Goal: Task Accomplishment & Management: Complete application form

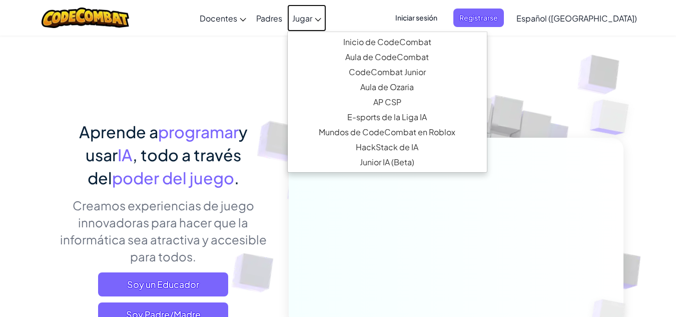
drag, startPoint x: 318, startPoint y: 18, endPoint x: 343, endPoint y: 32, distance: 28.2
click at [312, 18] on span "Jugar" at bounding box center [302, 18] width 20 height 11
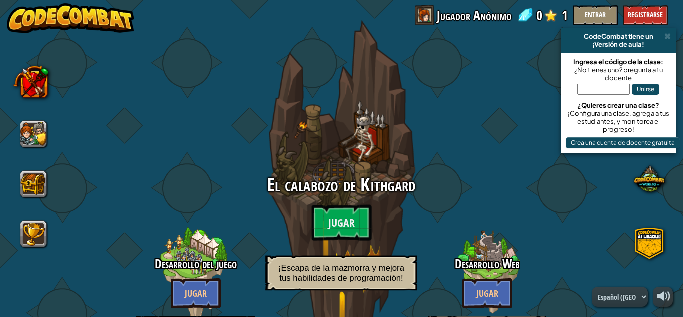
select select "es-419"
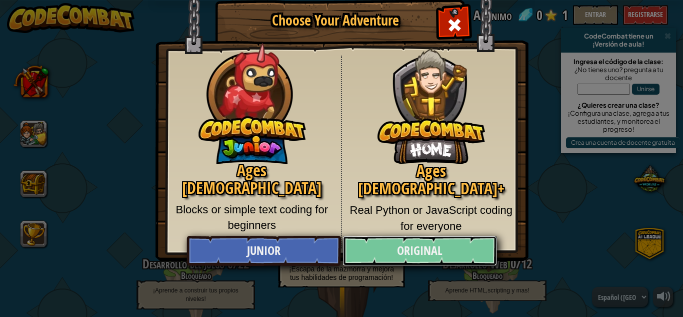
click at [409, 249] on link "Original" at bounding box center [420, 251] width 154 height 30
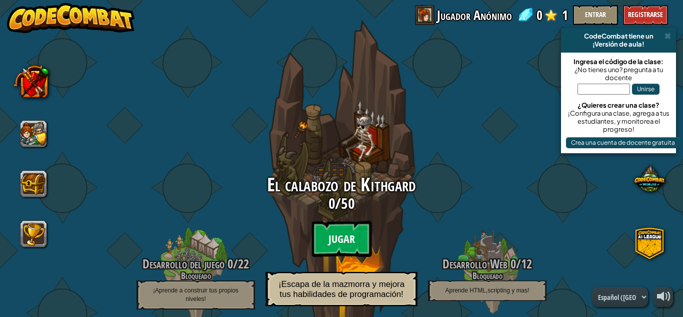
click at [348, 236] on btn "Jugar" at bounding box center [342, 239] width 60 height 36
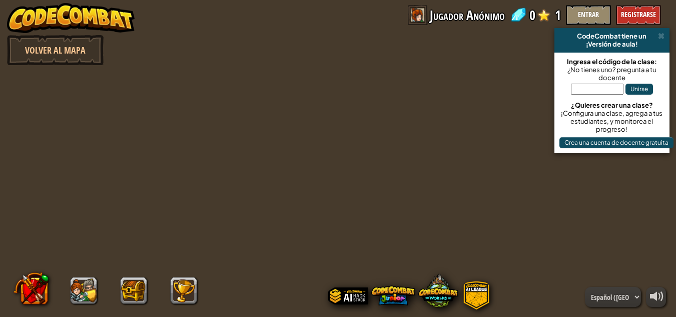
select select "es-419"
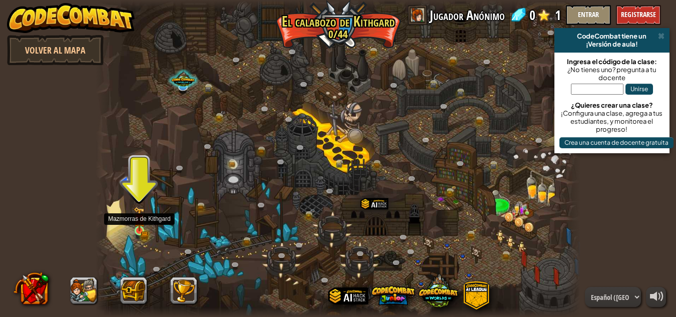
click at [138, 231] on img at bounding box center [140, 219] width 12 height 25
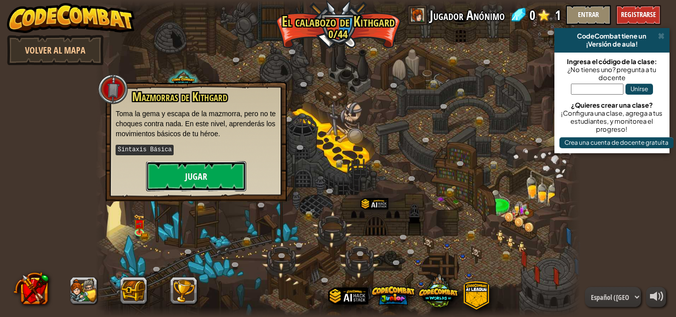
click at [171, 187] on button "Jugar" at bounding box center [196, 176] width 100 height 30
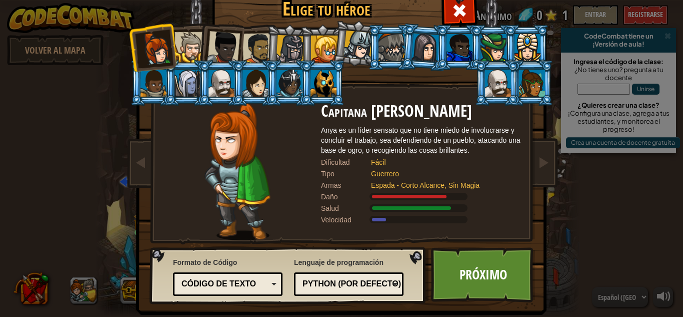
click at [316, 88] on div at bounding box center [324, 83] width 26 height 27
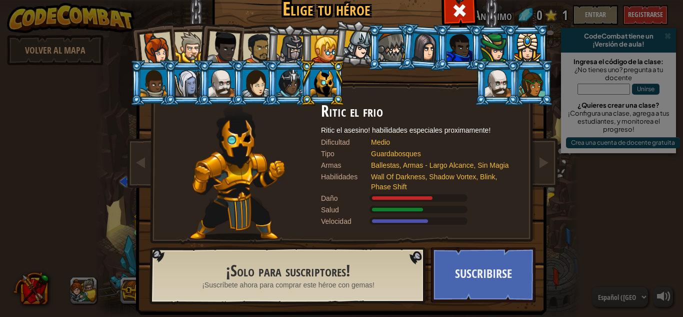
click at [494, 78] on div at bounding box center [498, 83] width 26 height 27
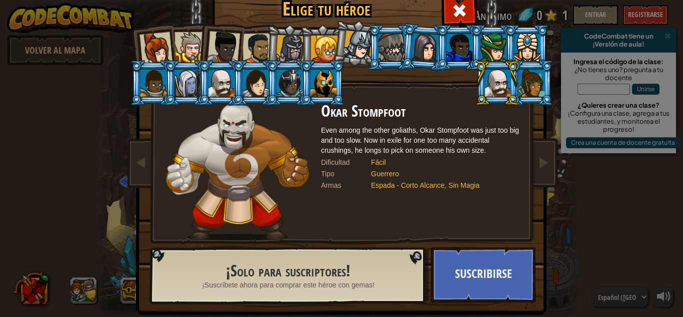
click at [522, 86] on div at bounding box center [532, 83] width 26 height 27
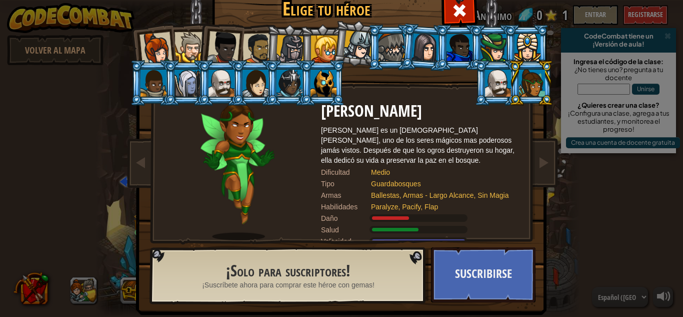
click at [454, 44] on div at bounding box center [460, 47] width 26 height 27
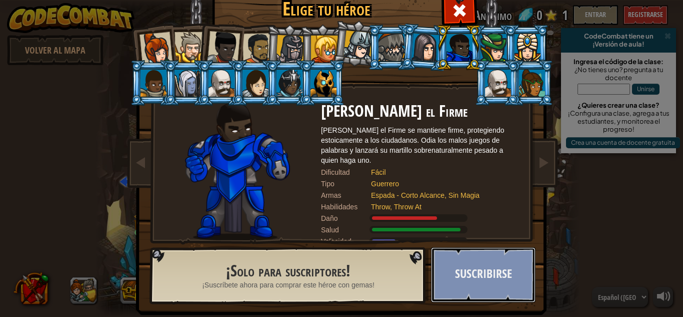
click at [464, 278] on button "Suscribirse" at bounding box center [483, 274] width 105 height 55
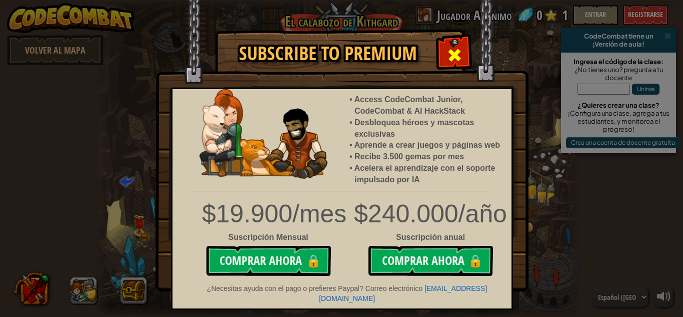
click at [462, 53] on span at bounding box center [455, 55] width 16 height 16
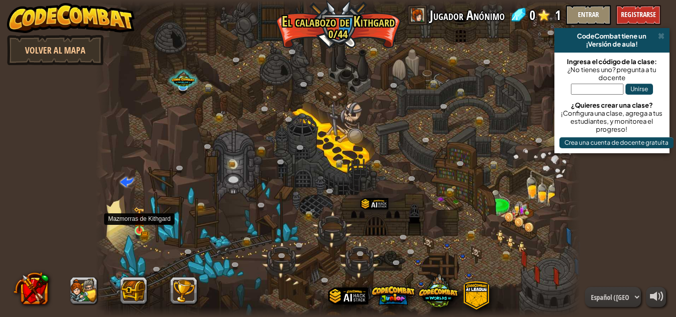
click at [139, 229] on img at bounding box center [140, 219] width 12 height 25
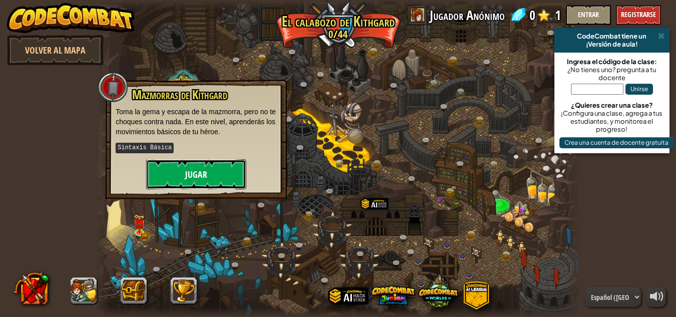
click at [173, 178] on button "Jugar" at bounding box center [196, 174] width 100 height 30
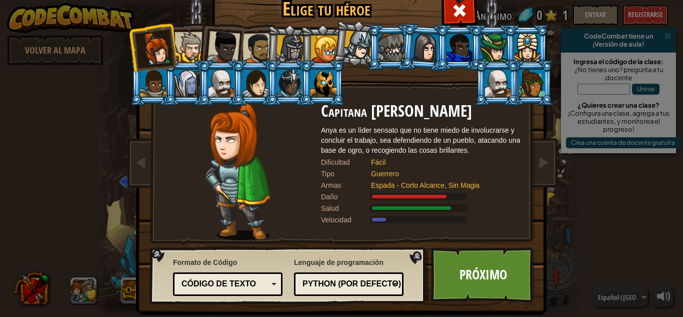
click at [311, 45] on div at bounding box center [324, 49] width 27 height 27
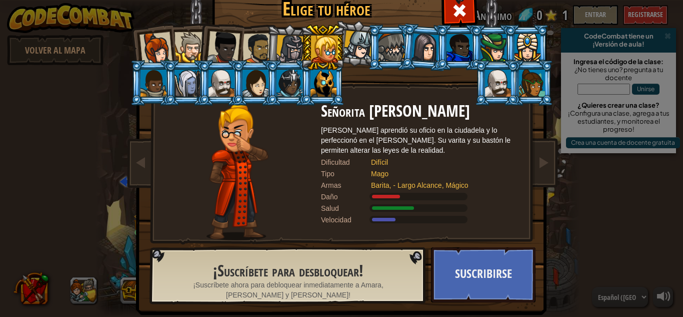
click at [253, 57] on div at bounding box center [258, 48] width 31 height 31
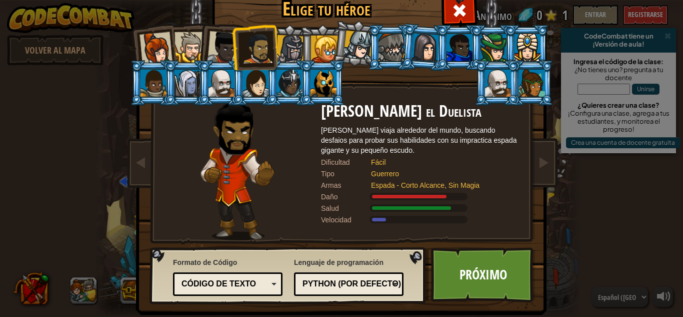
click at [213, 51] on div at bounding box center [223, 47] width 33 height 33
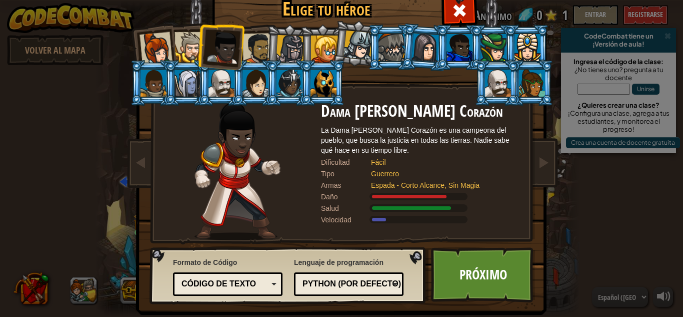
click at [175, 52] on div at bounding box center [190, 47] width 31 height 31
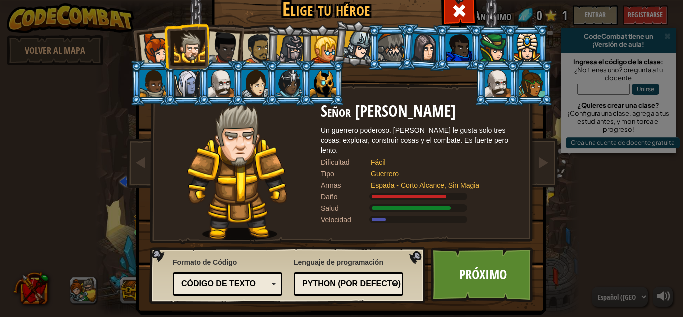
click at [145, 51] on div at bounding box center [156, 48] width 33 height 33
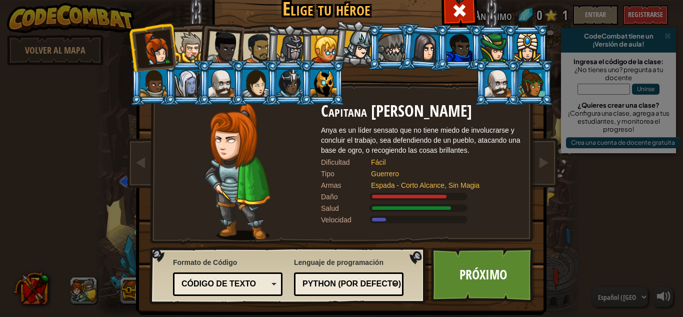
click at [256, 40] on div at bounding box center [258, 48] width 31 height 31
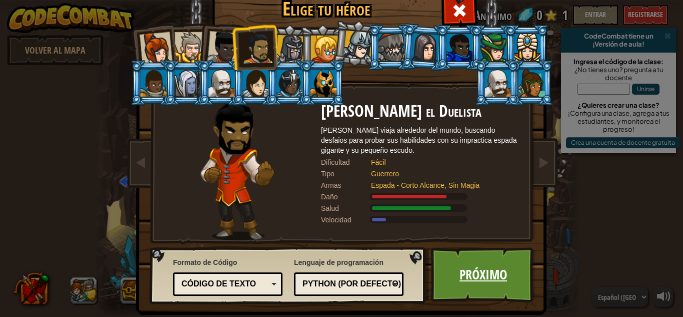
click at [496, 279] on link "Próximo" at bounding box center [483, 274] width 105 height 55
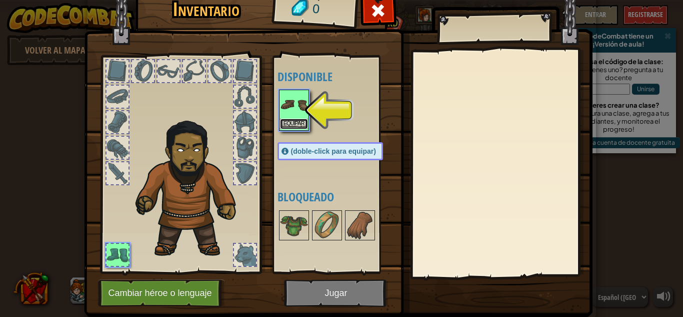
click at [294, 119] on button "Equipar" at bounding box center [294, 124] width 28 height 11
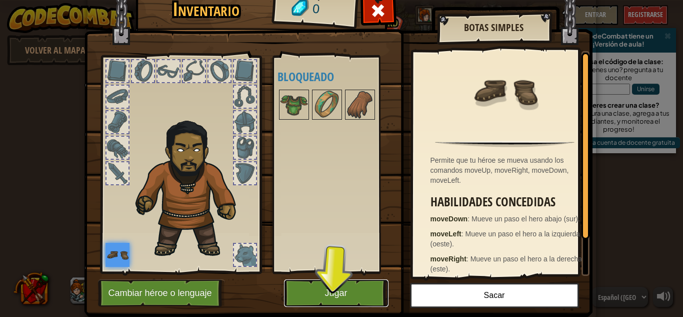
click at [329, 295] on button "Jugar" at bounding box center [336, 293] width 105 height 28
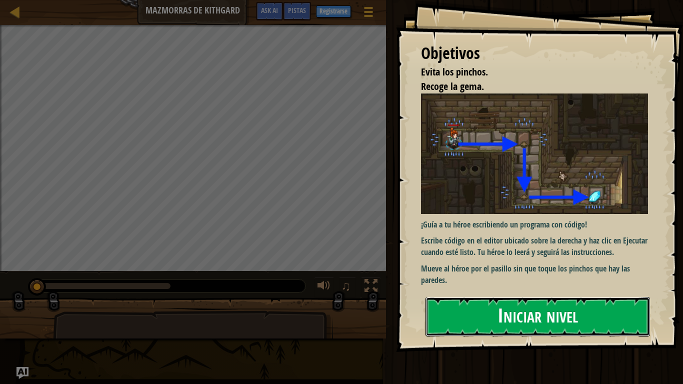
click at [464, 297] on button "Iniciar nivel" at bounding box center [538, 317] width 225 height 40
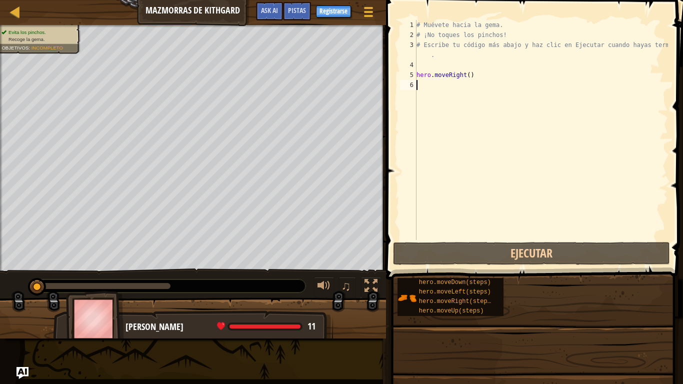
click at [474, 196] on div "Objetivos Evita los pinchos. Recoge la gema. ¡Guía a tu héroe escribiendo un pr…" at bounding box center [341, 192] width 683 height 384
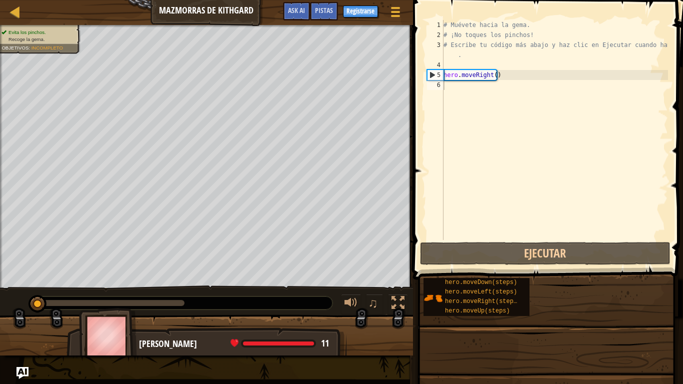
click at [430, 85] on div "6" at bounding box center [435, 85] width 17 height 10
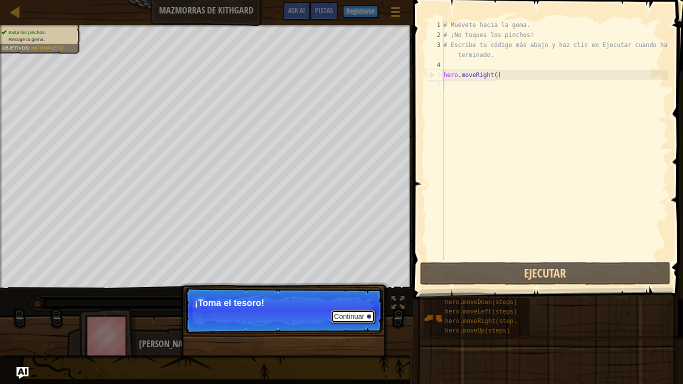
click at [367, 313] on button "Continuar" at bounding box center [353, 316] width 44 height 13
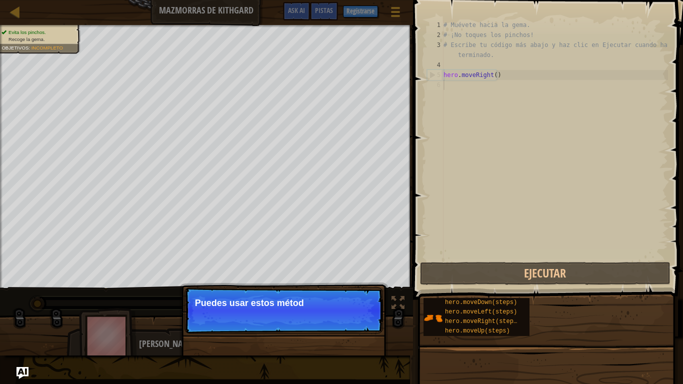
click at [352, 316] on p "Continuar Puedes usar estos métod" at bounding box center [284, 311] width 199 height 46
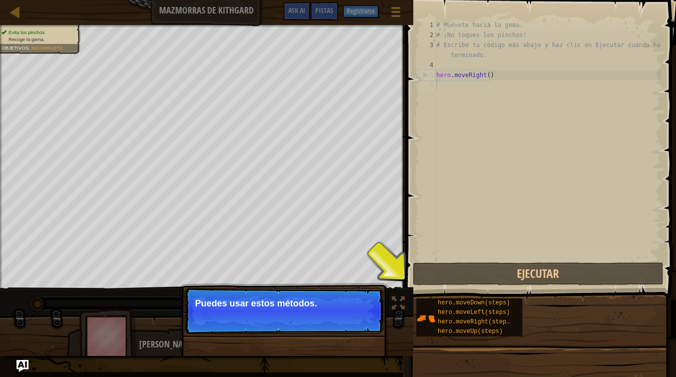
click at [352, 316] on button "Continuar" at bounding box center [353, 316] width 44 height 13
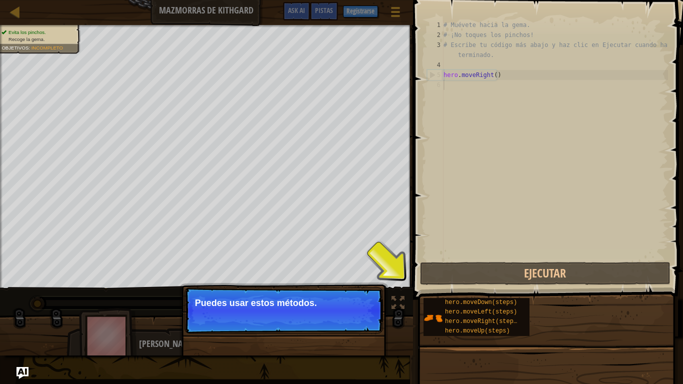
click at [352, 316] on p "Continuar Puedes usar estos métodos." at bounding box center [284, 311] width 199 height 46
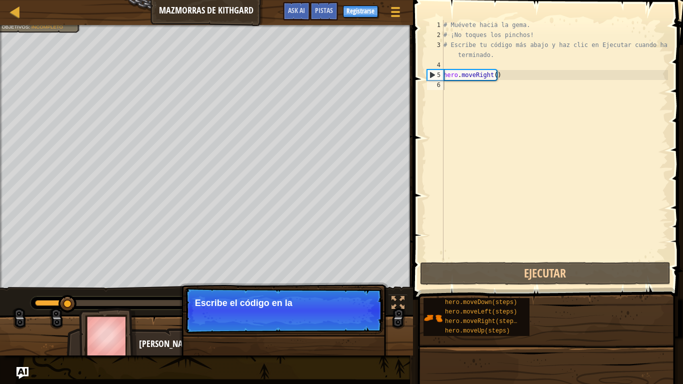
click at [354, 316] on p "Continuar Escribe el código en la" at bounding box center [284, 311] width 199 height 46
click at [354, 316] on p "Continuar Escribe el código en la derecha" at bounding box center [284, 311] width 199 height 46
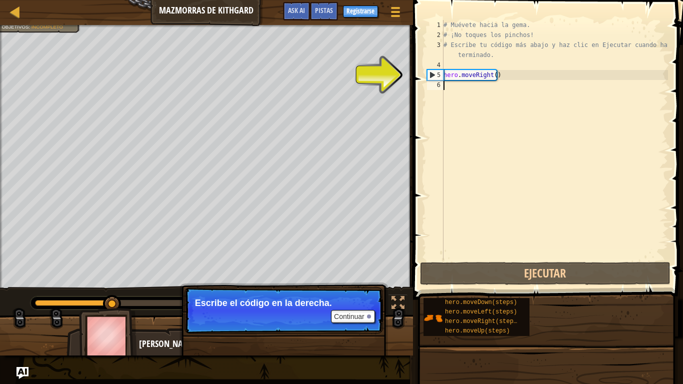
click at [466, 87] on div "# Muévete hacia la gema. # ¡No toques los pinchos! # Escribe tu código más abaj…" at bounding box center [555, 150] width 227 height 260
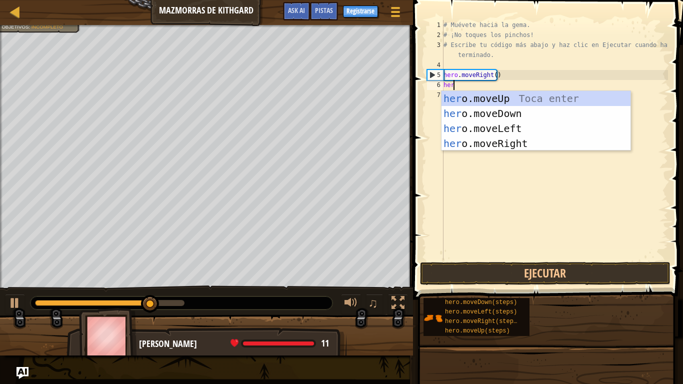
type textarea "hero"
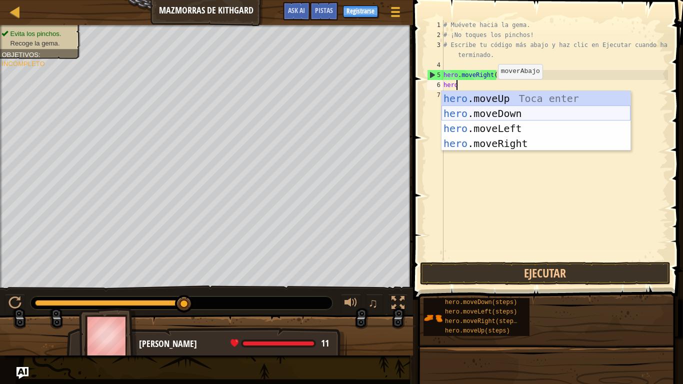
click at [511, 109] on div "hero .moveUp Toca enter hero .moveDown Toca enter hero .moveLeft Toca enter her…" at bounding box center [536, 136] width 189 height 90
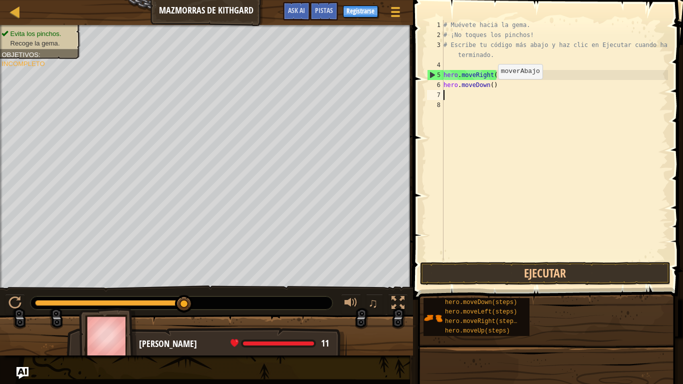
scroll to position [5, 0]
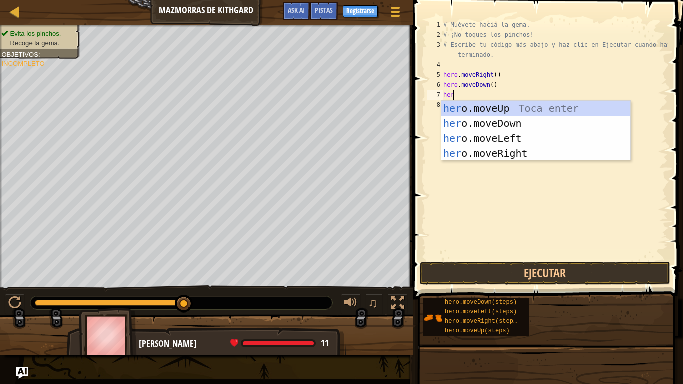
type textarea "hero"
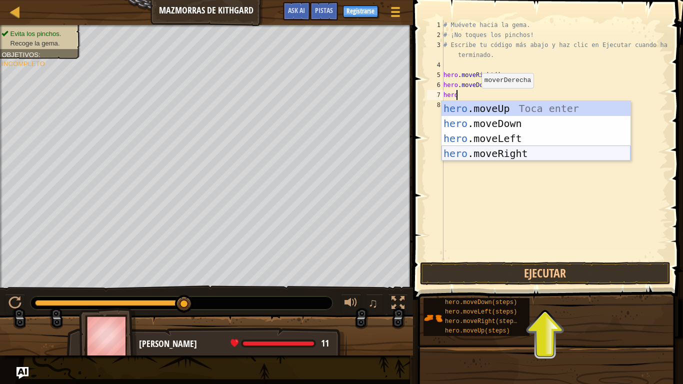
click at [499, 151] on div "hero .moveUp Toca enter hero .moveDown Toca enter hero .moveLeft Toca enter her…" at bounding box center [536, 146] width 189 height 90
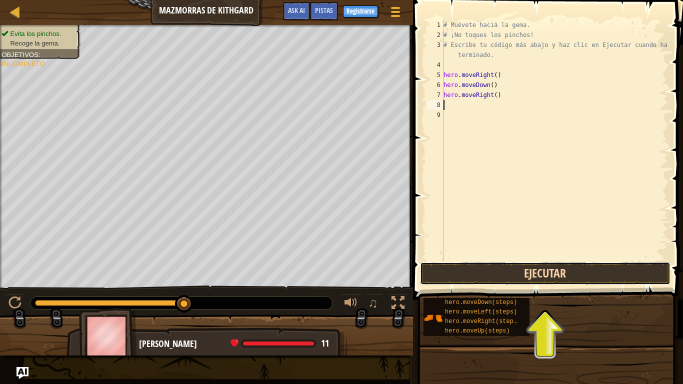
click at [547, 282] on button "Ejecutar" at bounding box center [545, 273] width 251 height 23
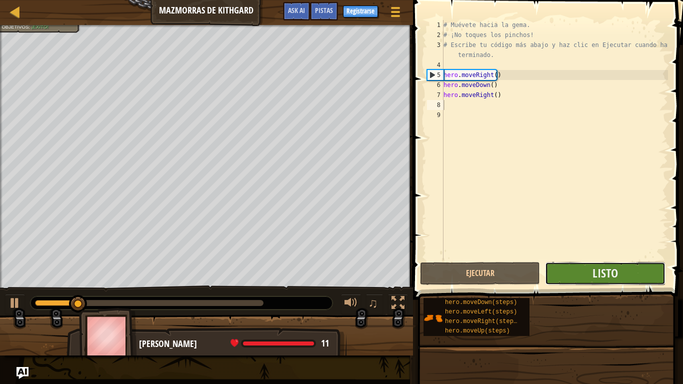
click at [578, 262] on button "Listo" at bounding box center [605, 273] width 120 height 23
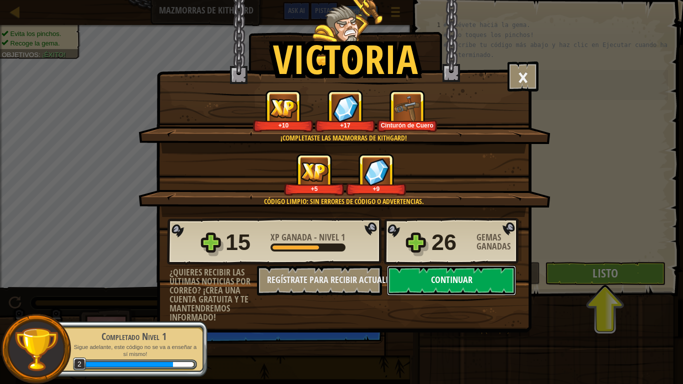
click at [444, 279] on button "Continuar" at bounding box center [451, 281] width 129 height 30
select select "es-419"
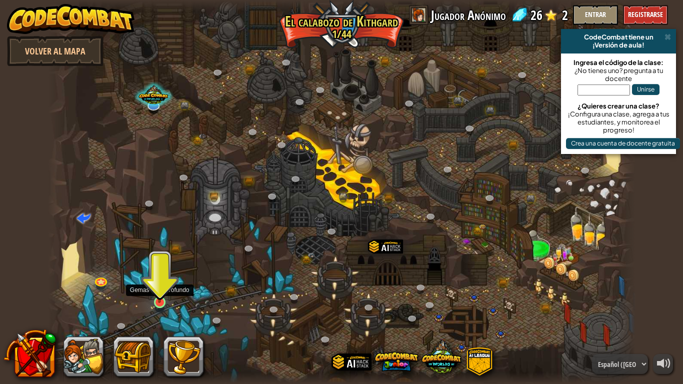
click at [163, 300] on img at bounding box center [159, 286] width 15 height 34
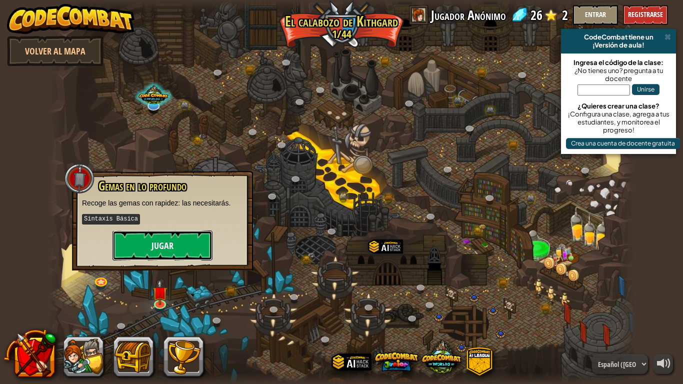
click at [182, 240] on button "Jugar" at bounding box center [163, 246] width 100 height 30
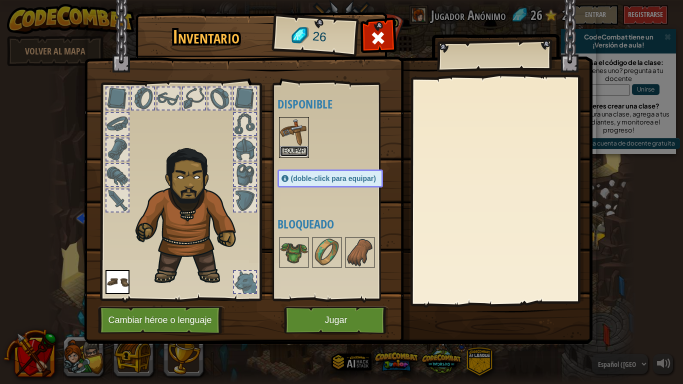
click at [290, 154] on button "Equipar" at bounding box center [294, 151] width 28 height 11
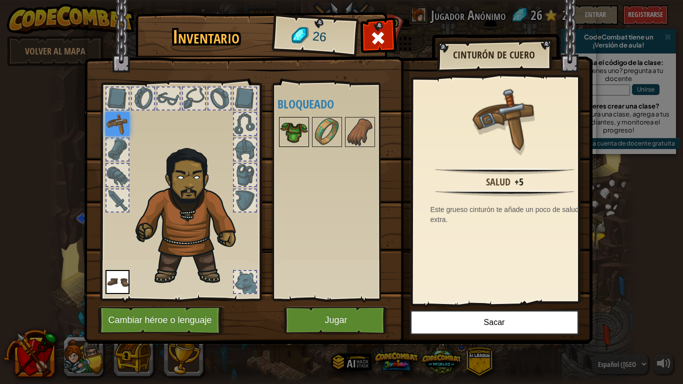
click at [285, 131] on img at bounding box center [294, 132] width 28 height 28
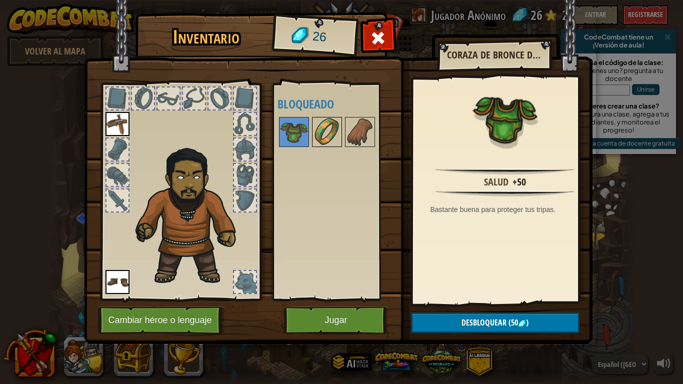
click at [326, 136] on img at bounding box center [327, 132] width 28 height 28
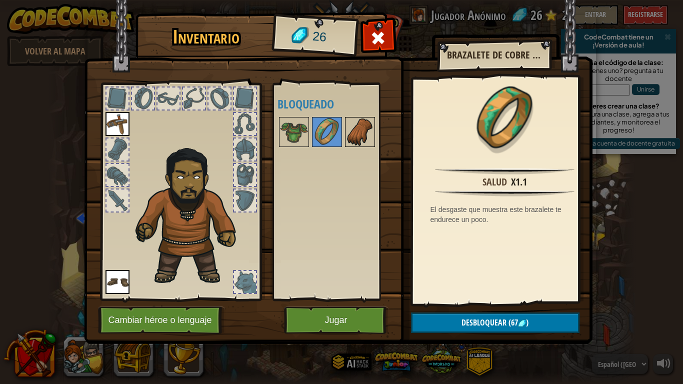
click at [347, 138] on img at bounding box center [360, 132] width 28 height 28
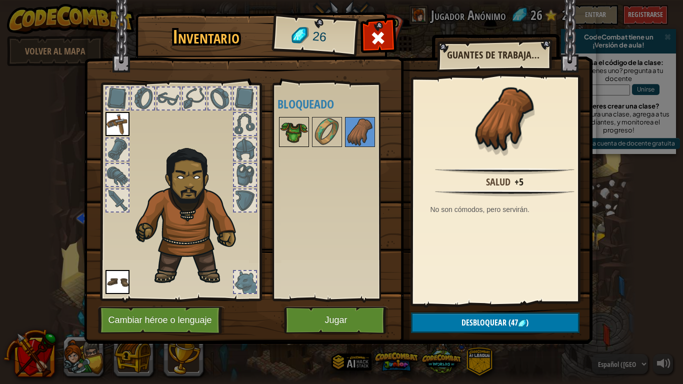
click at [295, 133] on img at bounding box center [294, 132] width 28 height 28
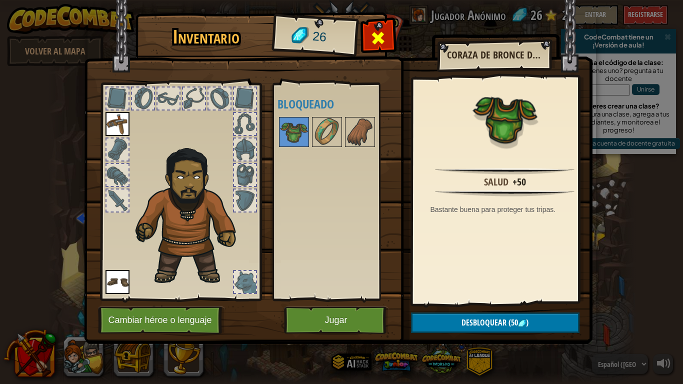
click at [380, 37] on span at bounding box center [378, 38] width 16 height 16
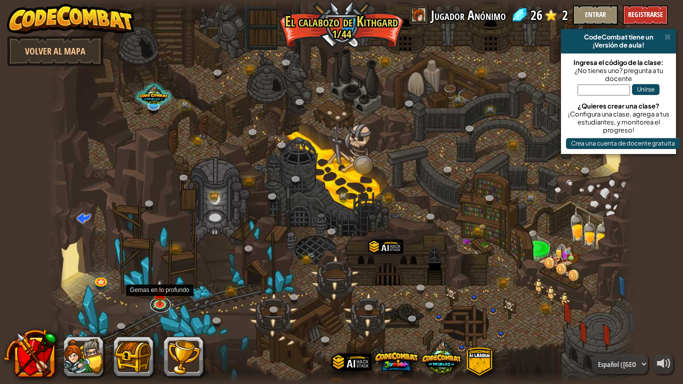
click at [149, 302] on div "Cañón retorcido (Bloqueado) Desafío: recoge la mayor cantidad de oro posible us…" at bounding box center [342, 192] width 588 height 384
click at [149, 300] on div at bounding box center [342, 192] width 588 height 384
click at [157, 299] on img at bounding box center [159, 286] width 15 height 34
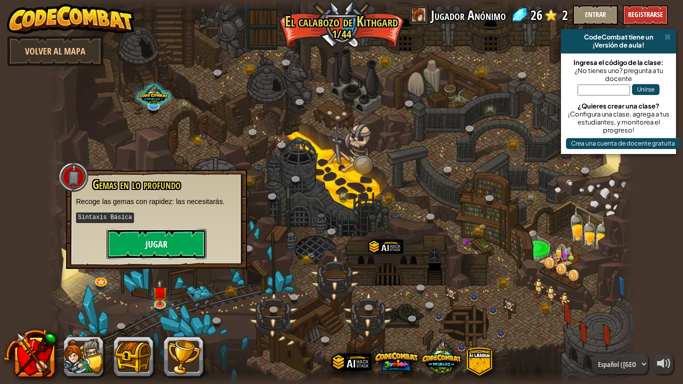
click at [177, 244] on button "Jugar" at bounding box center [157, 244] width 100 height 30
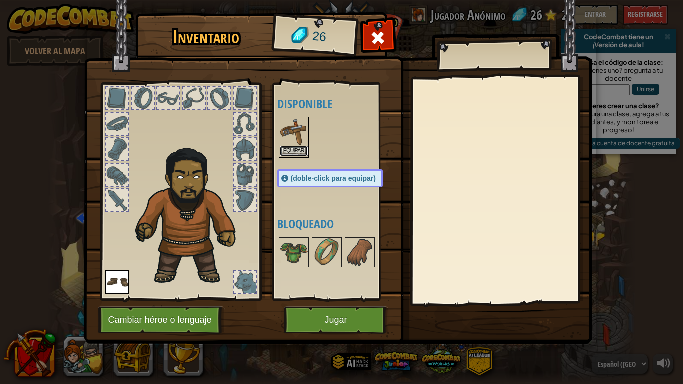
click at [302, 152] on button "Equipar" at bounding box center [294, 151] width 28 height 11
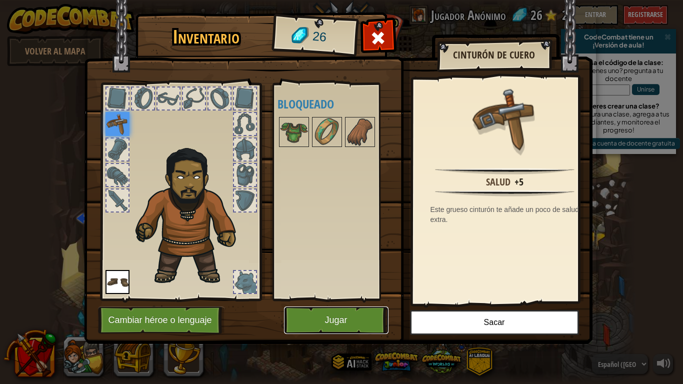
click at [343, 316] on button "Jugar" at bounding box center [336, 321] width 105 height 28
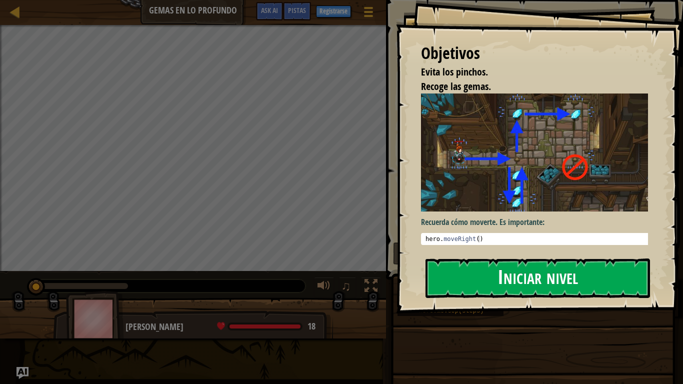
click at [444, 282] on button "Iniciar nivel" at bounding box center [538, 279] width 225 height 40
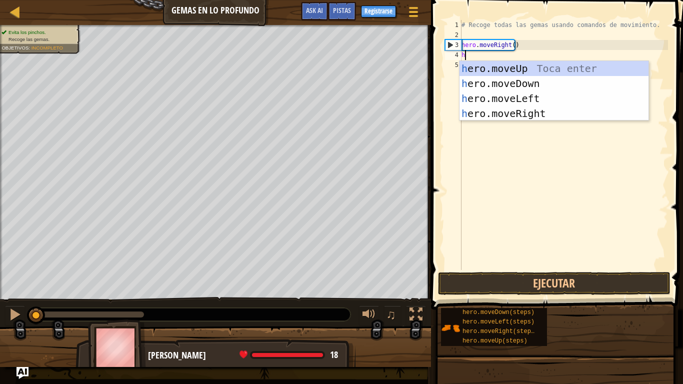
scroll to position [5, 0]
type textarea "hero"
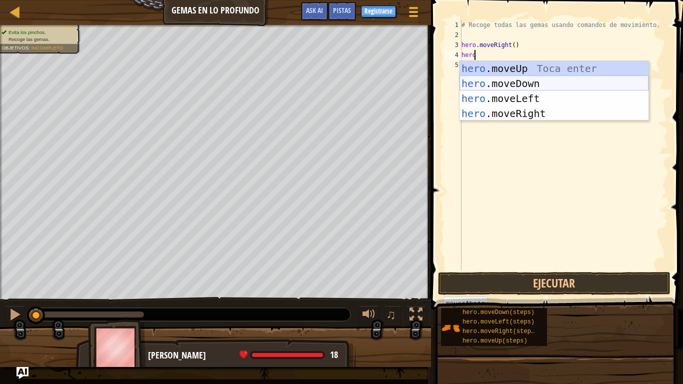
click at [493, 82] on div "hero .moveUp Toca enter hero .moveDown Toca enter hero .moveLeft Toca enter her…" at bounding box center [554, 106] width 189 height 90
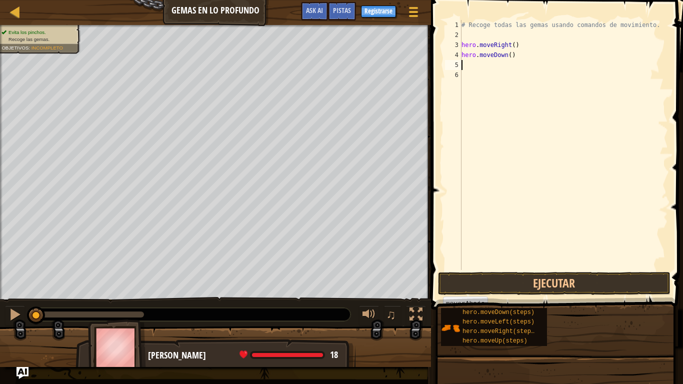
scroll to position [5, 0]
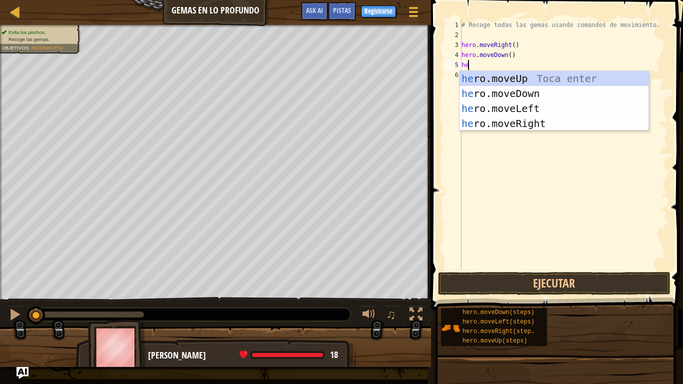
type textarea "her"
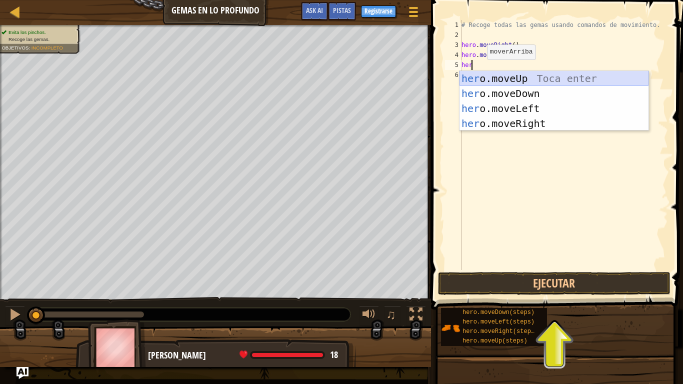
click at [483, 75] on div "her o.moveUp Toca enter her o.moveDown Toca enter her o.moveLeft [PERSON_NAME] …" at bounding box center [554, 116] width 189 height 90
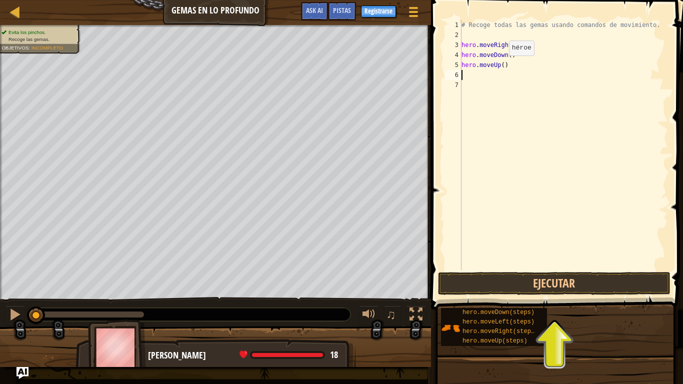
click at [501, 66] on div "# Recoge todas las gemas usando comandos de movimiento. hero . moveRight ( ) he…" at bounding box center [564, 155] width 209 height 270
type textarea "hero.moveUp(2)"
click at [469, 76] on div "# Recoge todas las gemas usando comandos de movimiento. hero . moveRight ( ) he…" at bounding box center [564, 155] width 209 height 270
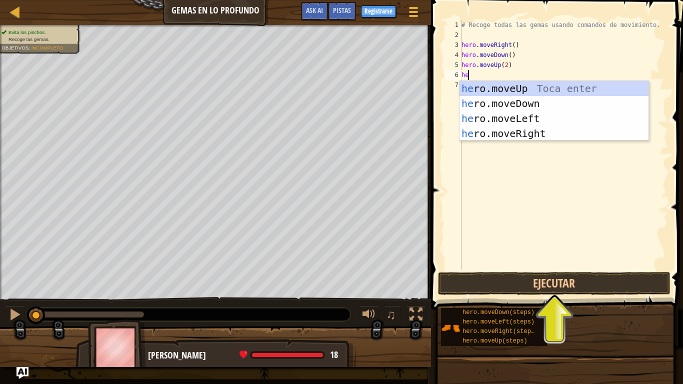
type textarea "hero"
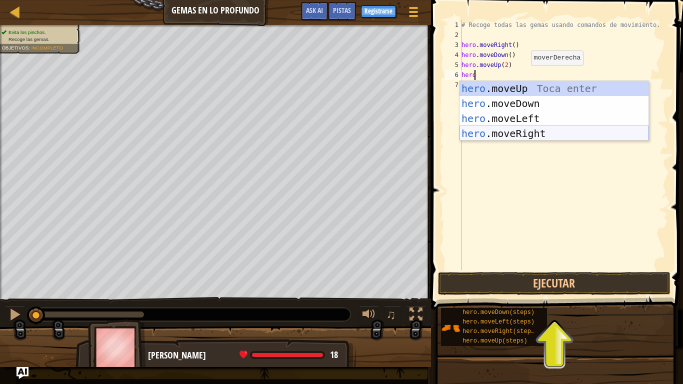
click at [527, 139] on div "hero .moveUp Toca enter hero .moveDown Toca enter hero .moveLeft Toca enter her…" at bounding box center [554, 126] width 189 height 90
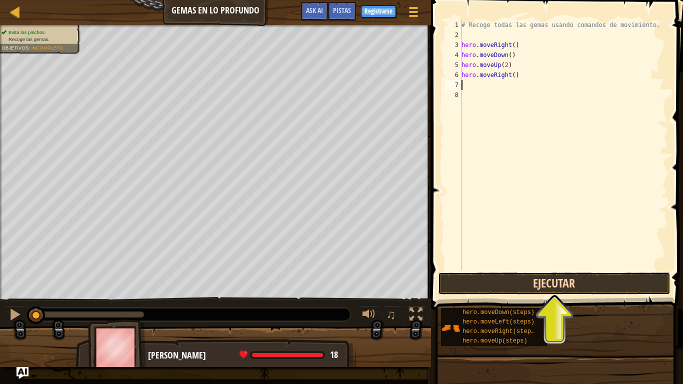
click at [546, 287] on button "Ejecutar" at bounding box center [554, 283] width 233 height 23
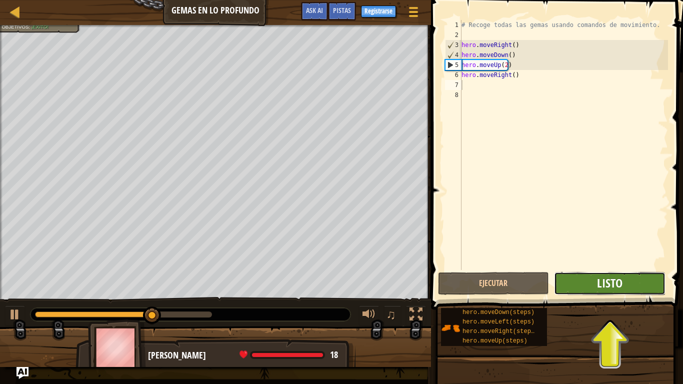
click at [598, 280] on span "Listo" at bounding box center [610, 283] width 26 height 16
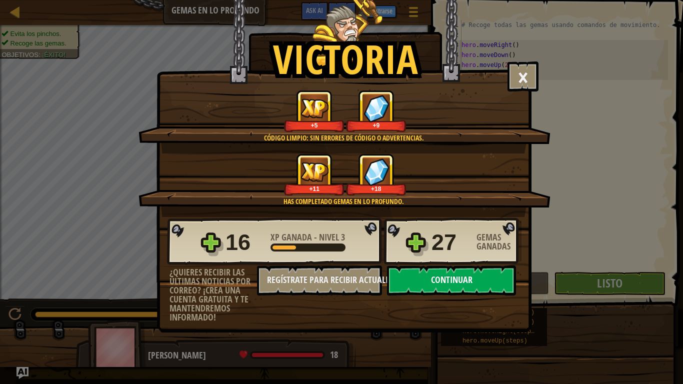
click at [462, 283] on button "Continuar" at bounding box center [451, 281] width 129 height 30
select select "es-419"
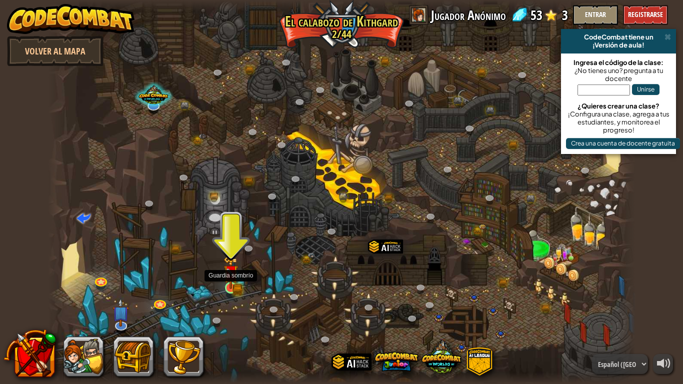
click at [234, 287] on img at bounding box center [231, 272] width 15 height 33
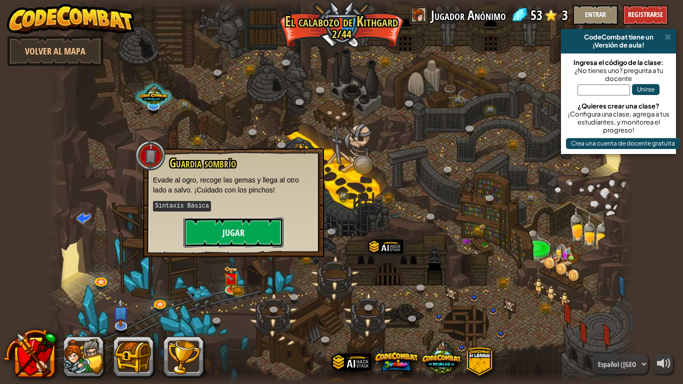
click at [246, 231] on button "Jugar" at bounding box center [234, 233] width 100 height 30
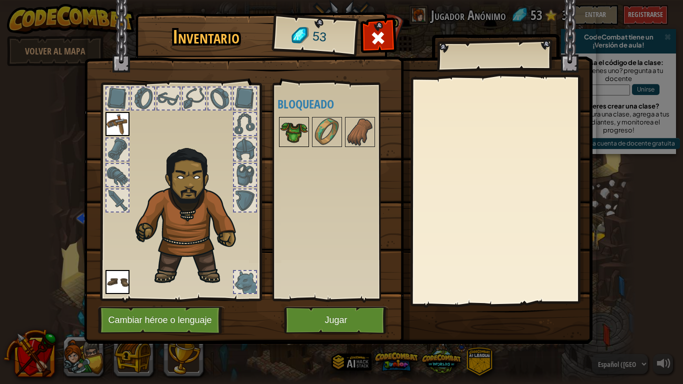
click at [295, 138] on img at bounding box center [294, 132] width 28 height 28
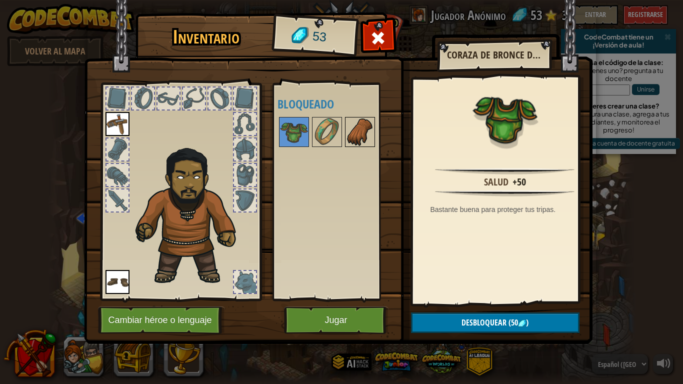
click at [368, 131] on img at bounding box center [360, 132] width 28 height 28
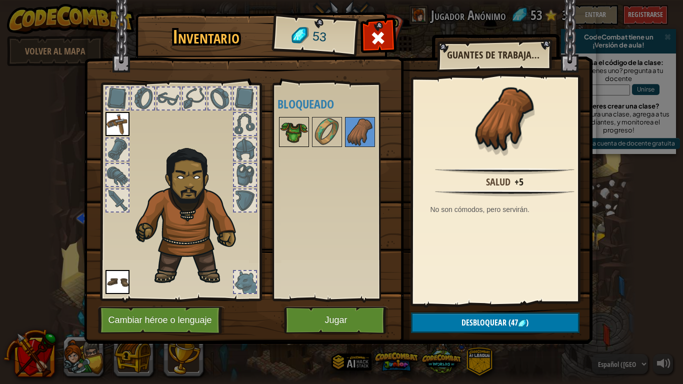
click at [292, 125] on img at bounding box center [294, 132] width 28 height 28
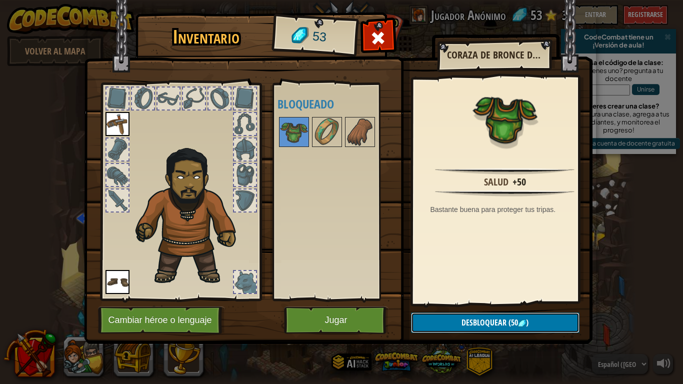
click at [455, 316] on button "Desbloquear (50 )" at bounding box center [495, 323] width 169 height 21
click at [427, 316] on button "Confirmar" at bounding box center [495, 323] width 169 height 21
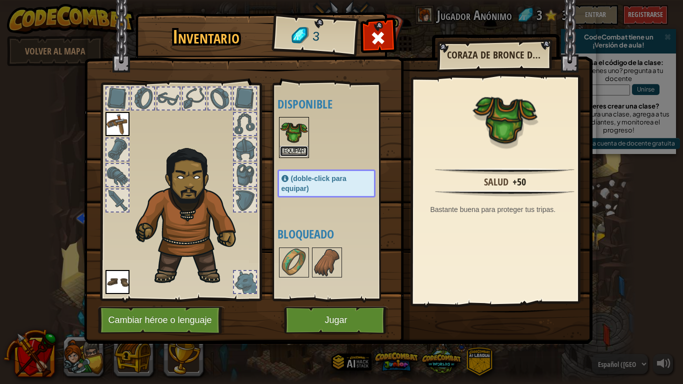
click at [298, 149] on button "Equipar" at bounding box center [294, 151] width 28 height 11
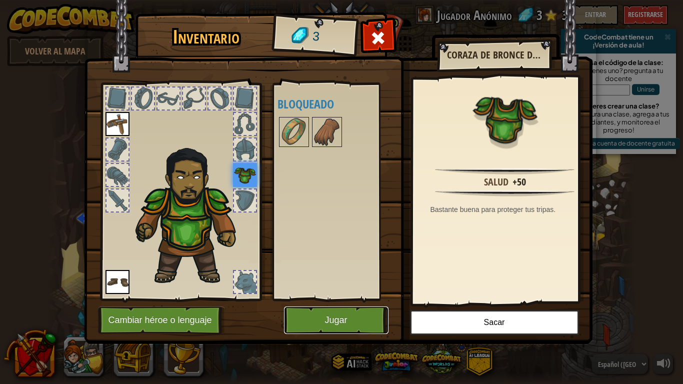
click at [319, 316] on button "Jugar" at bounding box center [336, 321] width 105 height 28
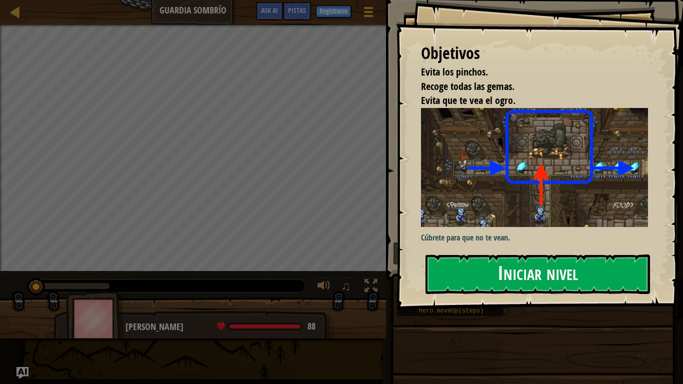
click at [504, 265] on button "Iniciar nivel" at bounding box center [538, 275] width 225 height 40
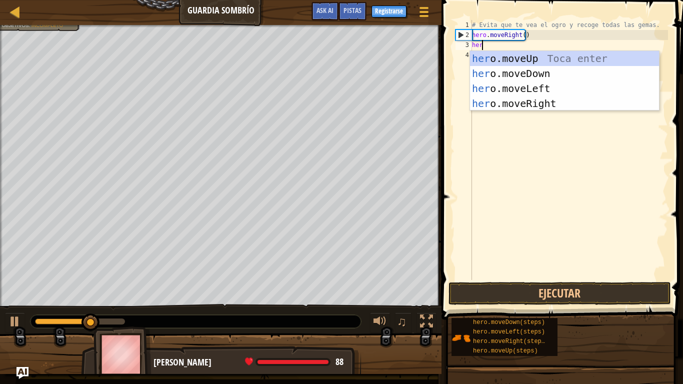
scroll to position [5, 1]
type textarea "hero"
click at [501, 53] on div "hero .moveUp Toca enter hero .moveDown Toca enter hero .moveLeft Toca enter her…" at bounding box center [564, 96] width 189 height 90
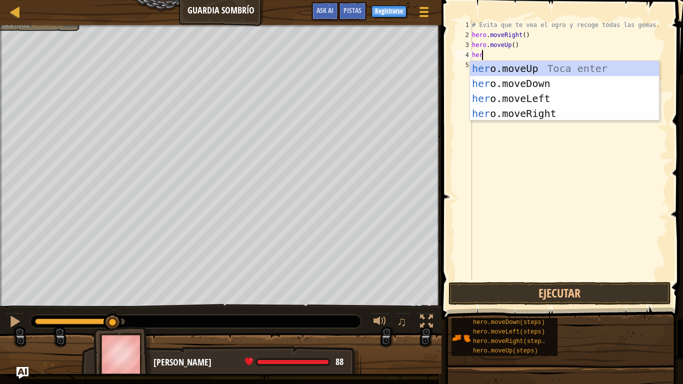
type textarea "hero"
click at [533, 116] on div "hero .moveUp Toca enter hero .moveDown Toca enter hero .moveLeft Toca enter her…" at bounding box center [564, 106] width 189 height 90
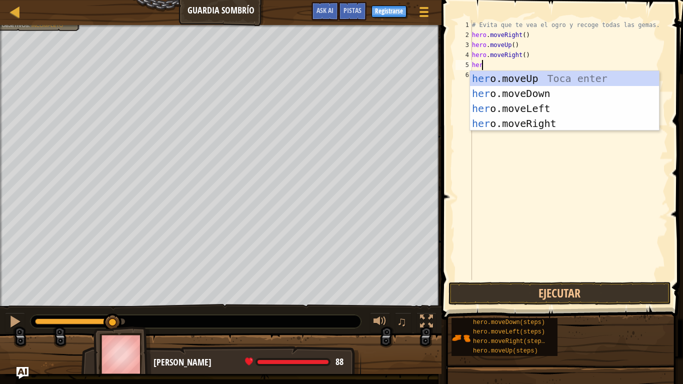
type textarea "hero"
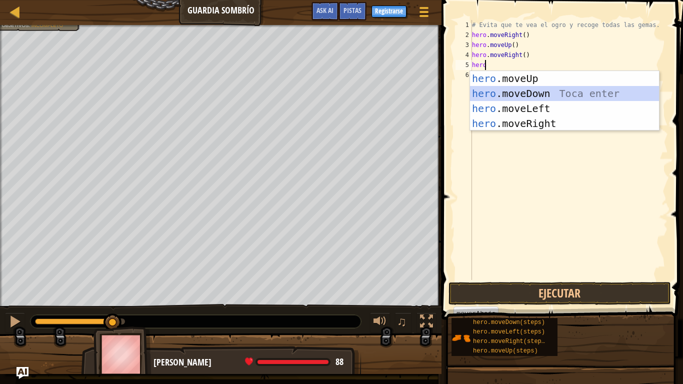
click at [519, 94] on div "hero .moveUp Toca enter hero .moveDown Toca enter hero .moveLeft Toca enter her…" at bounding box center [564, 116] width 189 height 90
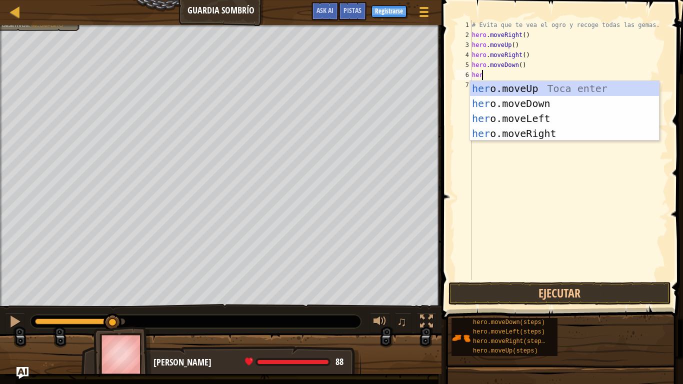
type textarea "hero"
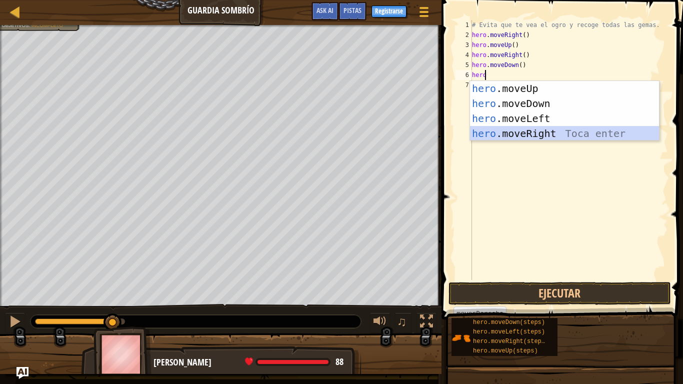
click at [534, 135] on div "hero .moveUp Toca enter hero .moveDown Toca enter hero .moveLeft Toca enter her…" at bounding box center [564, 126] width 189 height 90
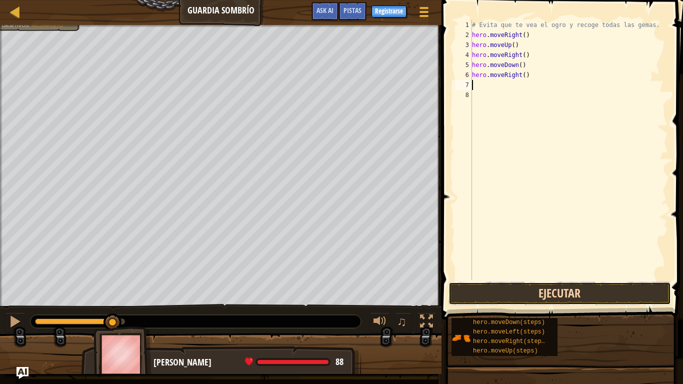
click at [541, 293] on button "Ejecutar" at bounding box center [560, 293] width 223 height 23
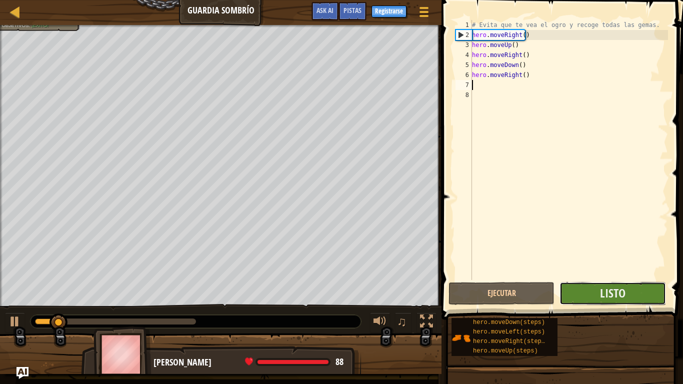
click at [598, 296] on button "Listo" at bounding box center [613, 293] width 106 height 23
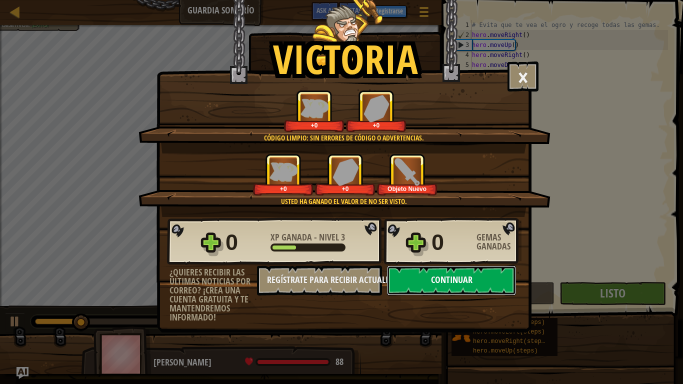
click at [461, 285] on button "Continuar" at bounding box center [451, 281] width 129 height 30
select select "es-419"
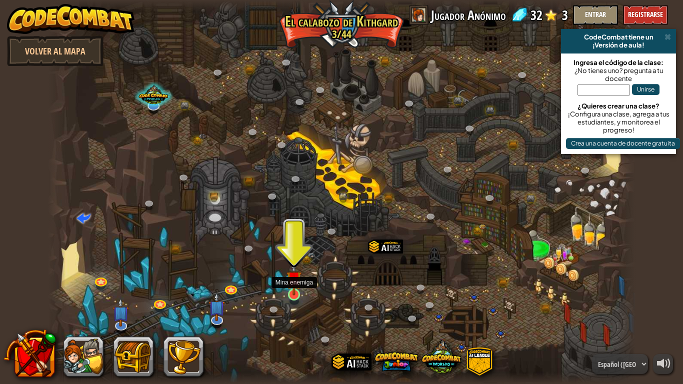
click at [293, 290] on img at bounding box center [294, 279] width 15 height 34
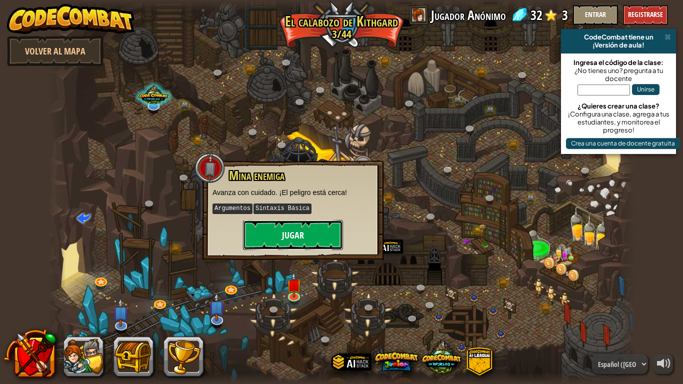
click at [325, 232] on button "Jugar" at bounding box center [293, 235] width 100 height 30
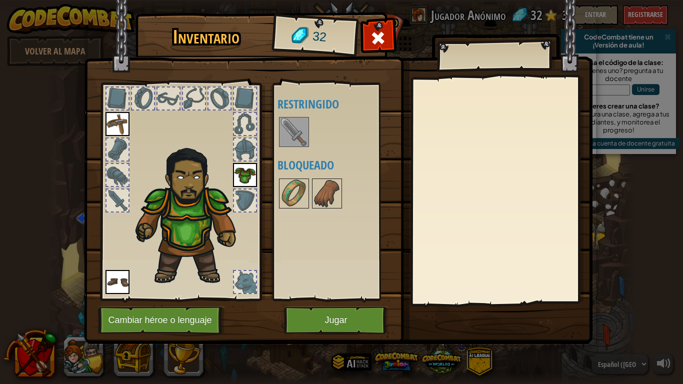
click at [295, 133] on img at bounding box center [294, 132] width 28 height 28
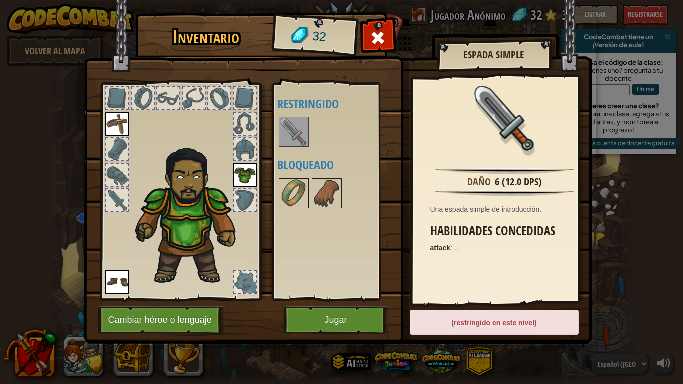
click at [295, 133] on img at bounding box center [294, 132] width 28 height 28
click at [292, 199] on img at bounding box center [294, 194] width 28 height 28
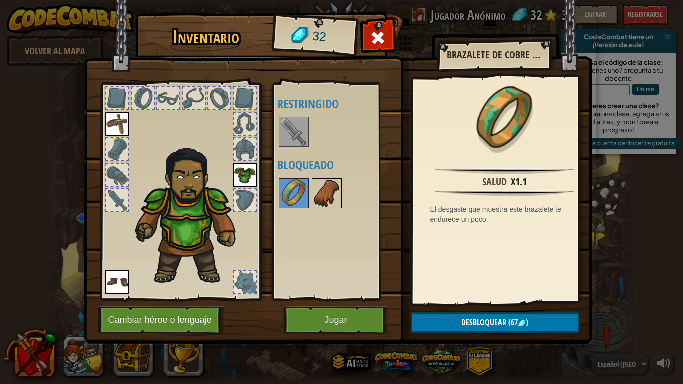
click at [321, 200] on img at bounding box center [327, 194] width 28 height 28
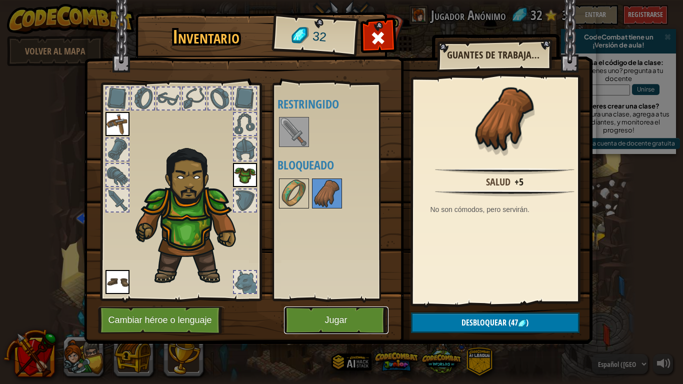
click at [340, 316] on button "Jugar" at bounding box center [336, 321] width 105 height 28
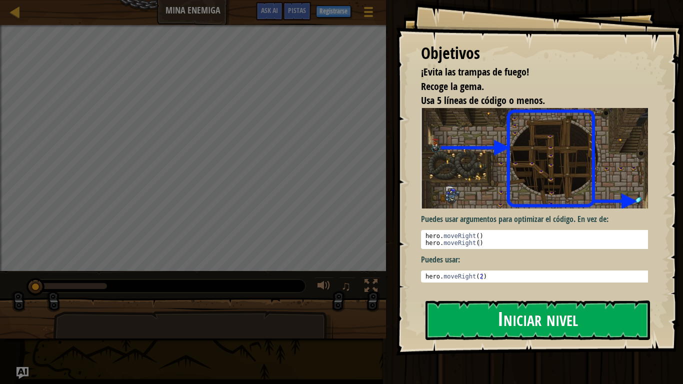
click at [463, 316] on button "Iniciar nivel" at bounding box center [538, 321] width 225 height 40
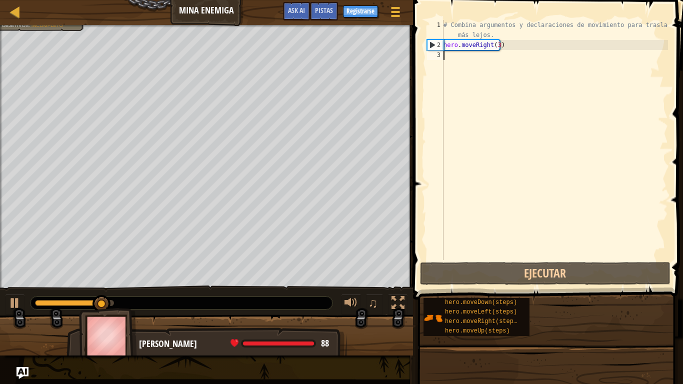
click at [449, 58] on div "# Combina argumentos y declaraciones de movimiento para trasladarte más lejos. …" at bounding box center [555, 155] width 227 height 270
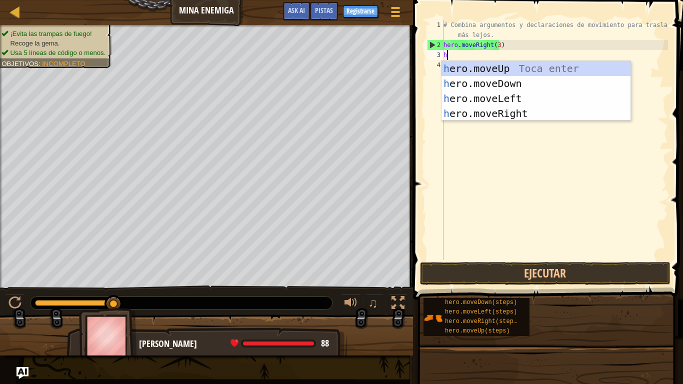
scroll to position [5, 0]
type textarea "hero"
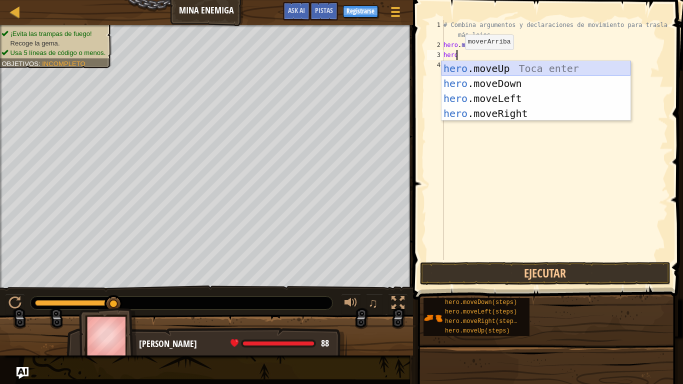
click at [494, 70] on div "hero .moveUp Toca enter hero .moveDown Toca enter hero .moveLeft Toca enter her…" at bounding box center [536, 106] width 189 height 90
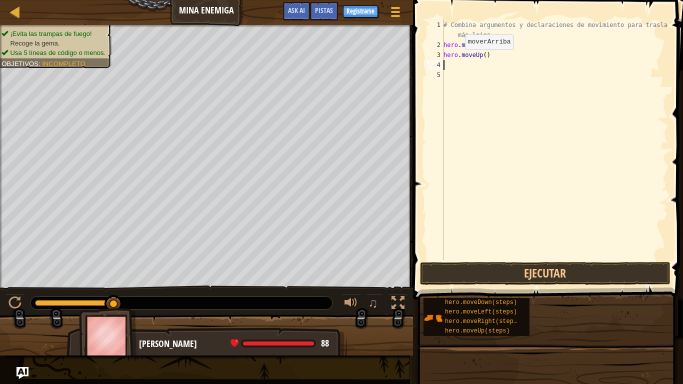
scroll to position [5, 0]
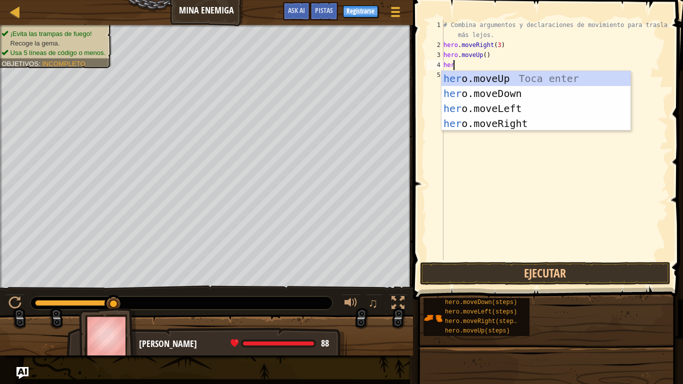
type textarea "hero"
click at [503, 126] on div "hero .moveUp Toca enter hero .moveDown Toca enter hero .moveLeft Toca enter her…" at bounding box center [536, 116] width 189 height 90
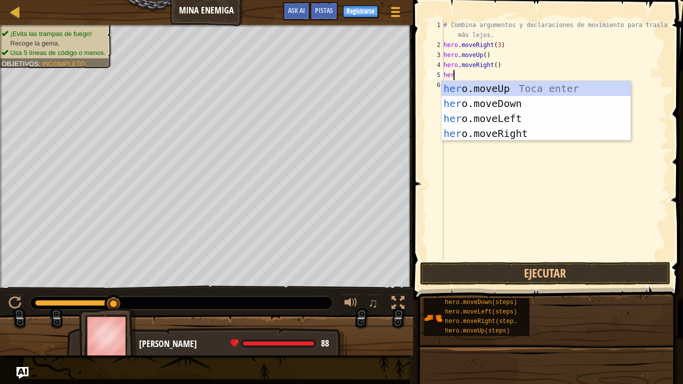
type textarea "hero"
click at [483, 108] on div "hero .moveUp Toca enter hero .moveDown Toca enter hero .moveLeft Toca enter her…" at bounding box center [536, 126] width 189 height 90
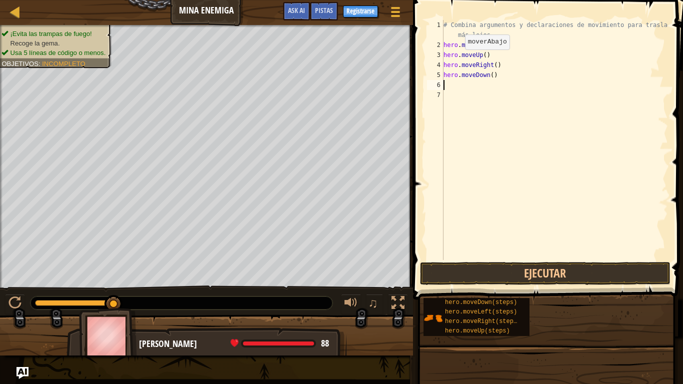
scroll to position [5, 0]
click at [487, 77] on div "# Combina argumentos y declaraciones de movimiento para trasladarte más lejos. …" at bounding box center [555, 155] width 227 height 270
type textarea "hero.moveDown(3)"
click at [523, 265] on button "Ejecutar" at bounding box center [545, 273] width 251 height 23
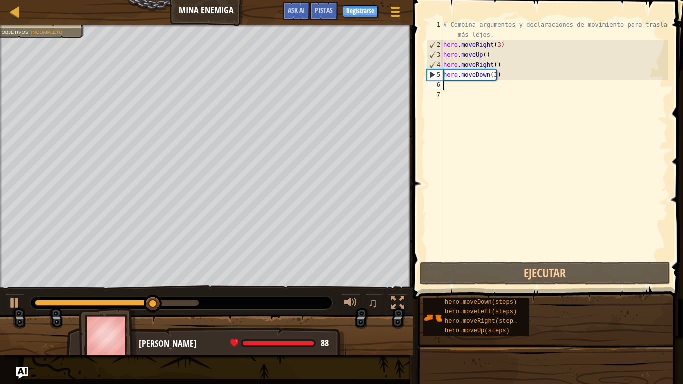
click at [458, 82] on div "# Combina argumentos y declaraciones de movimiento para trasladarte más lejos. …" at bounding box center [555, 155] width 227 height 270
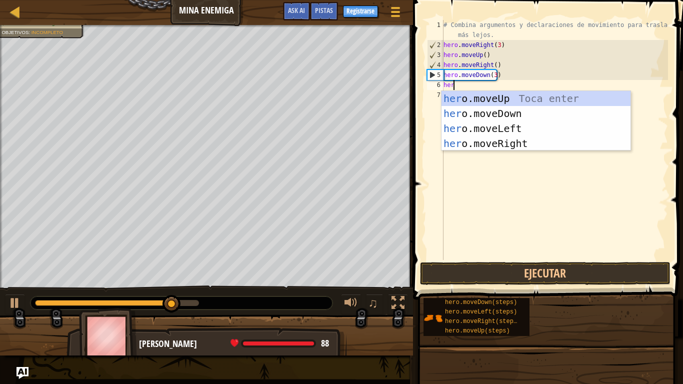
type textarea "hero"
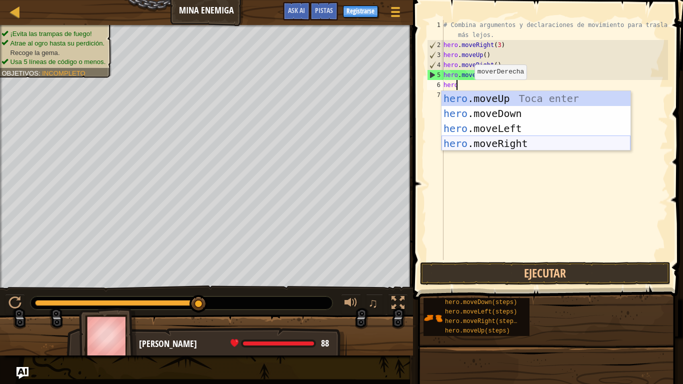
click at [498, 139] on div "hero .moveUp Toca enter hero .moveDown Toca enter hero .moveLeft Toca enter her…" at bounding box center [536, 136] width 189 height 90
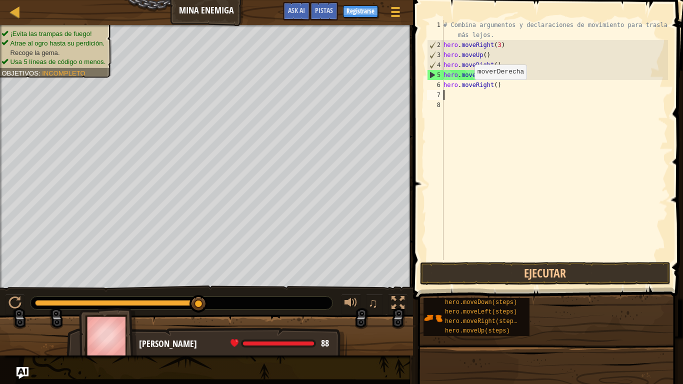
scroll to position [5, 0]
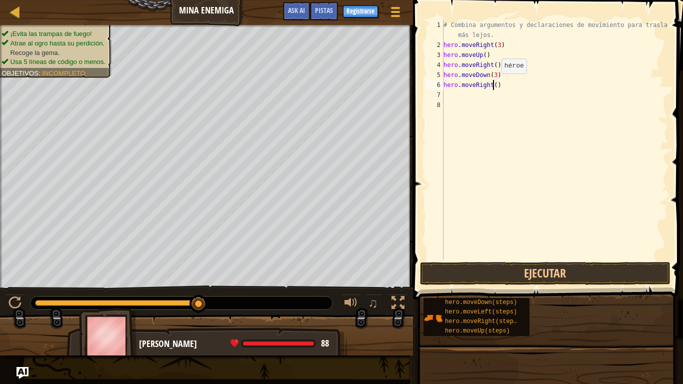
click at [493, 84] on div "# Combina argumentos y declaraciones de movimiento para trasladarte más lejos. …" at bounding box center [555, 155] width 227 height 270
type textarea "hero.moveRight(2)"
click at [538, 282] on button "Ejecutar" at bounding box center [545, 273] width 251 height 23
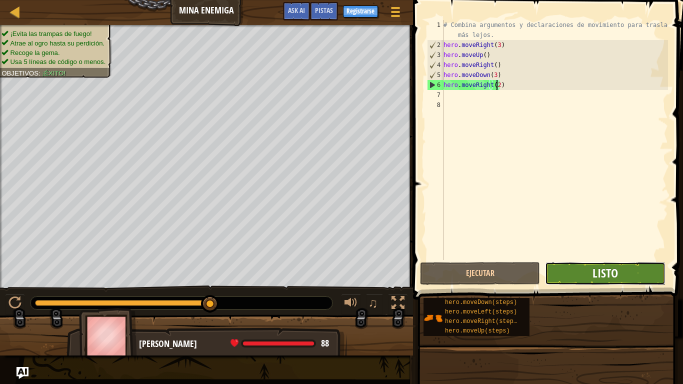
click at [598, 269] on span "Listo" at bounding box center [606, 273] width 26 height 16
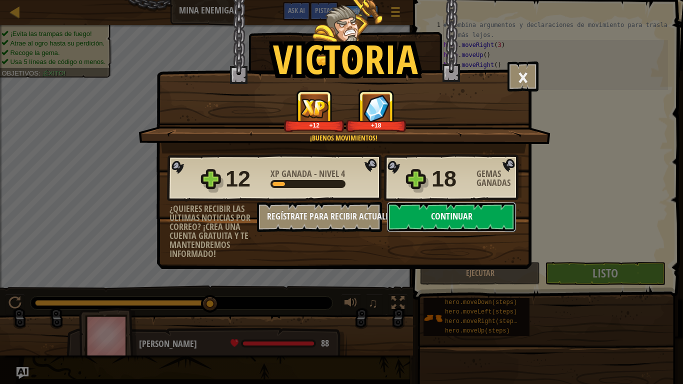
click at [422, 216] on button "Continuar" at bounding box center [451, 217] width 129 height 30
select select "es-419"
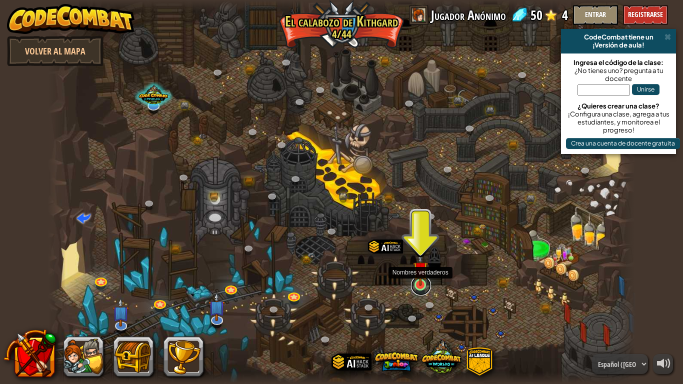
click at [419, 289] on link at bounding box center [421, 286] width 20 height 20
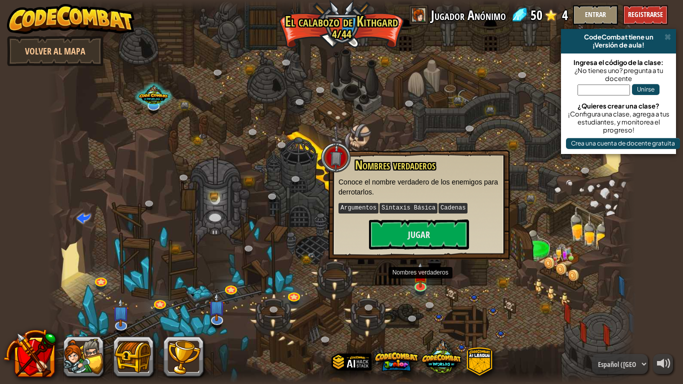
click at [408, 298] on div at bounding box center [342, 192] width 588 height 384
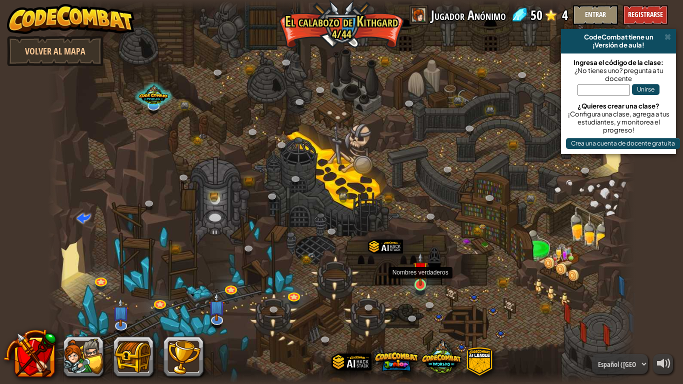
click at [422, 283] on img at bounding box center [420, 269] width 15 height 34
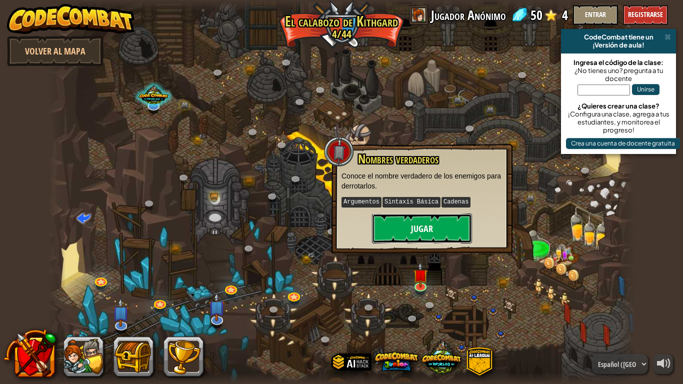
click at [422, 228] on button "Jugar" at bounding box center [422, 229] width 100 height 30
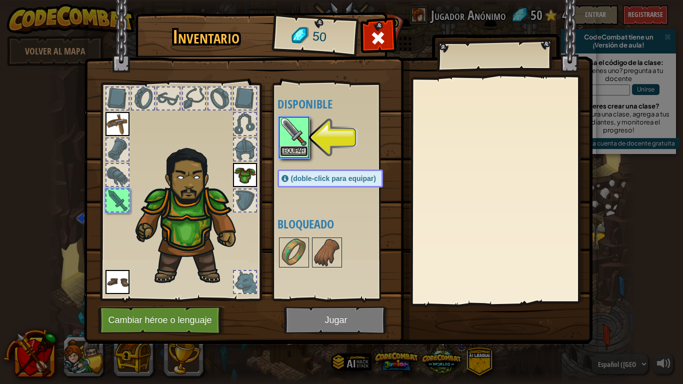
click at [295, 148] on button "Equipar" at bounding box center [294, 151] width 28 height 11
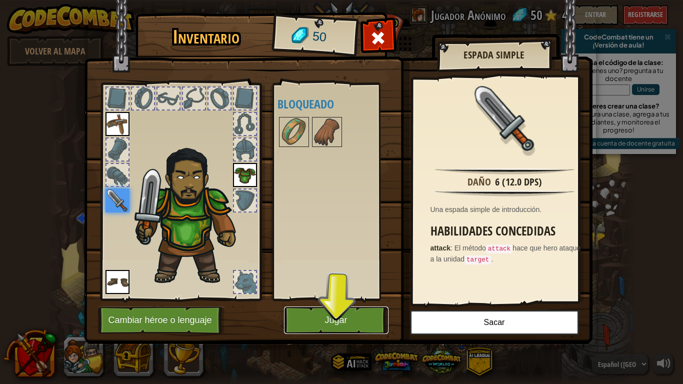
click at [363, 316] on button "Jugar" at bounding box center [336, 321] width 105 height 28
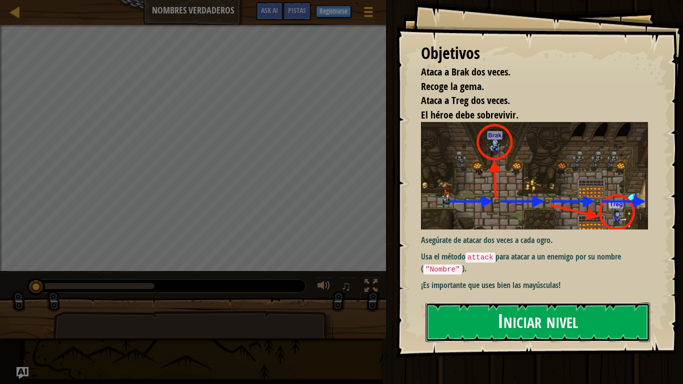
click at [513, 303] on button "Iniciar nivel" at bounding box center [538, 323] width 225 height 40
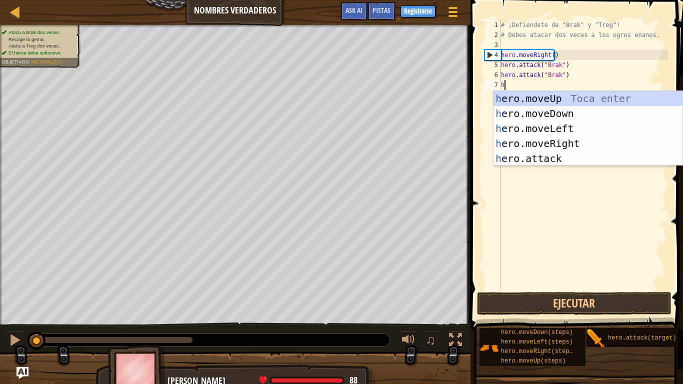
scroll to position [5, 0]
type textarea "her"
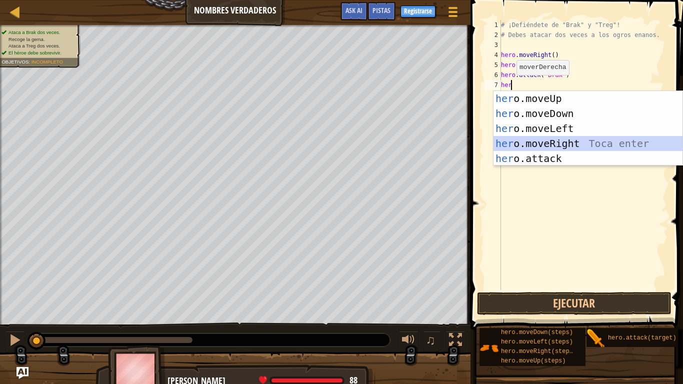
click at [574, 145] on div "her o.moveUp Toca enter her o.moveDown Toca enter her o.moveLeft [PERSON_NAME] …" at bounding box center [588, 143] width 189 height 105
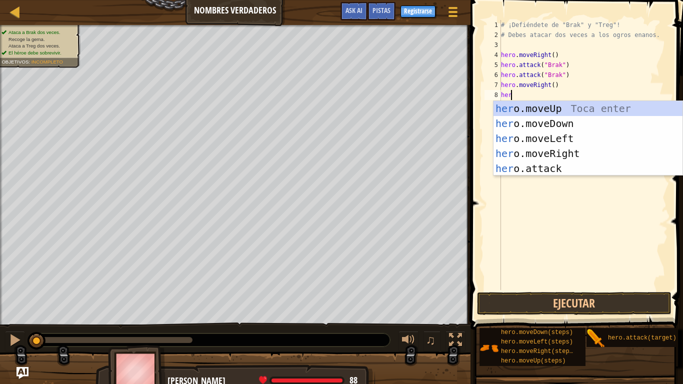
scroll to position [5, 1]
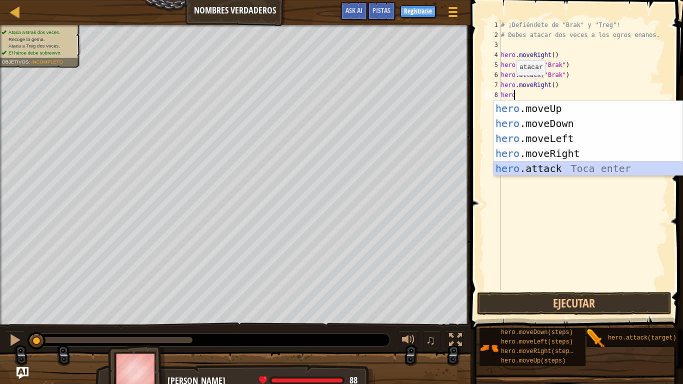
click at [553, 168] on div "hero .moveUp Toca enter hero .moveDown Toca enter hero .moveLeft Toca enter her…" at bounding box center [588, 153] width 189 height 105
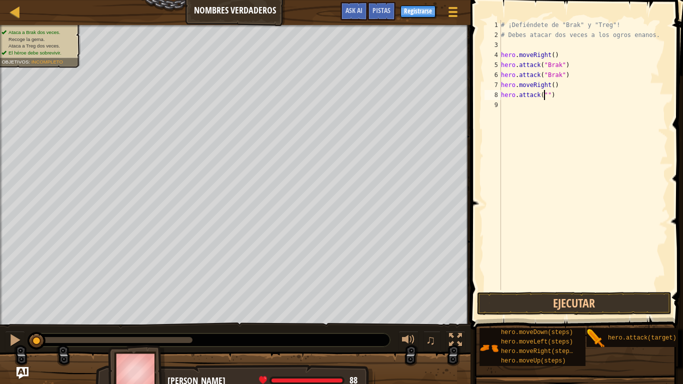
scroll to position [5, 4]
type textarea "hero.attack("Treg")"
drag, startPoint x: 566, startPoint y: 96, endPoint x: 471, endPoint y: 97, distance: 95.1
click at [471, 97] on div "hero.attack("Treg") [PHONE_NUMBER] ¡Defiéndete de "Brak" y "Treg"! # Debes atac…" at bounding box center [576, 184] width 216 height 359
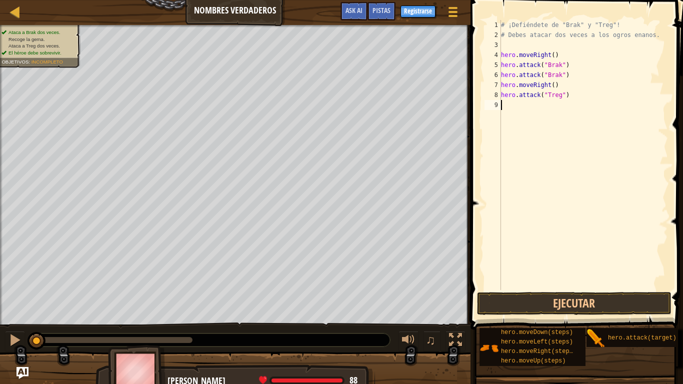
click at [516, 106] on div "# ¡Defiéndete de "Brak" y "Treg"! # Debes atacar dos veces a los ogros enanos. …" at bounding box center [583, 165] width 169 height 290
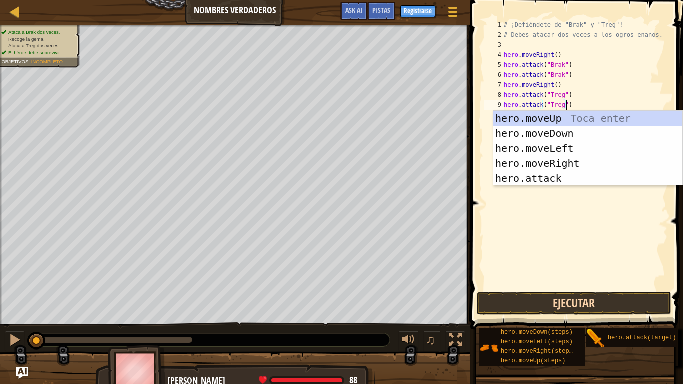
type textarea "hero.attack("Treg")"
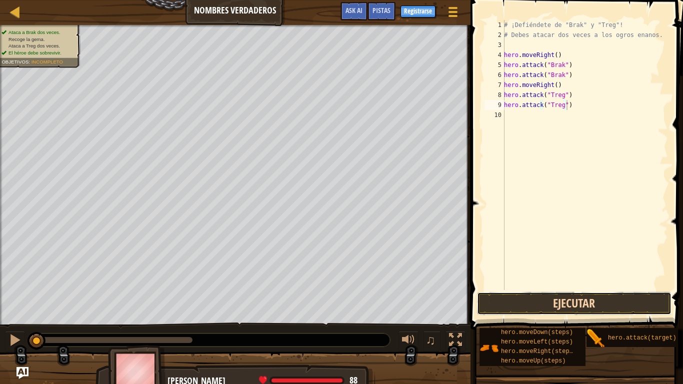
click at [556, 298] on button "Ejecutar" at bounding box center [574, 303] width 195 height 23
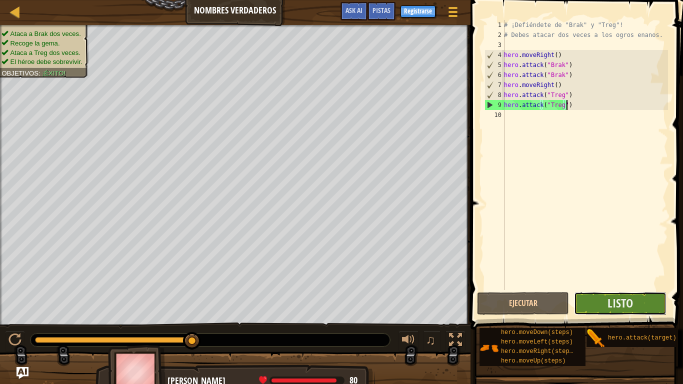
click at [601, 299] on button "Listo" at bounding box center [620, 303] width 93 height 23
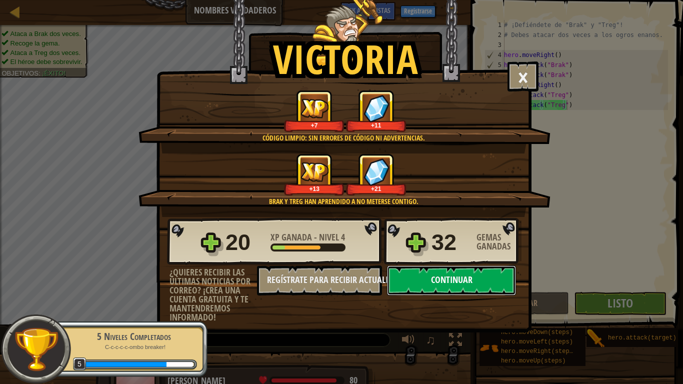
click at [441, 286] on button "Continuar" at bounding box center [451, 281] width 129 height 30
select select "es-419"
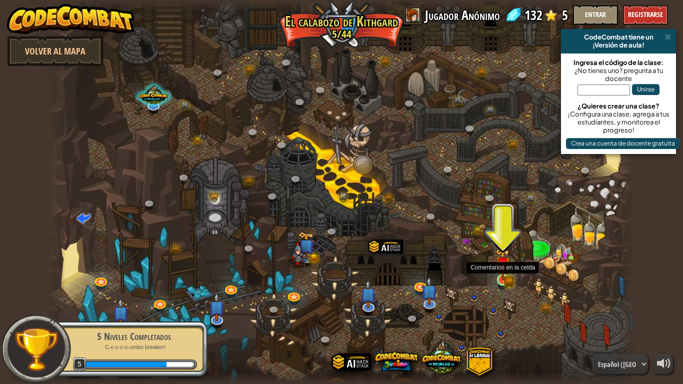
click at [500, 275] on img at bounding box center [503, 264] width 15 height 33
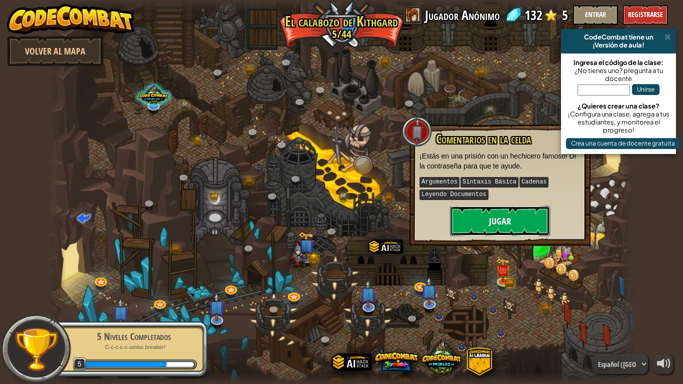
click at [486, 230] on button "Jugar" at bounding box center [500, 221] width 100 height 30
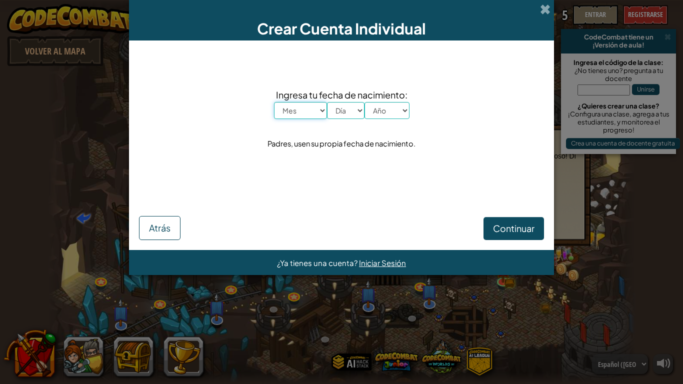
click at [309, 111] on select "Mes Enero Febrero Marzo [PERSON_NAME] [PERSON_NAME] Septiembre Octubre Noviembr…" at bounding box center [300, 110] width 53 height 17
click at [368, 238] on div "Continuar Atrás" at bounding box center [341, 215] width 405 height 52
click at [380, 262] on span "Iniciar Sesión" at bounding box center [382, 263] width 47 height 10
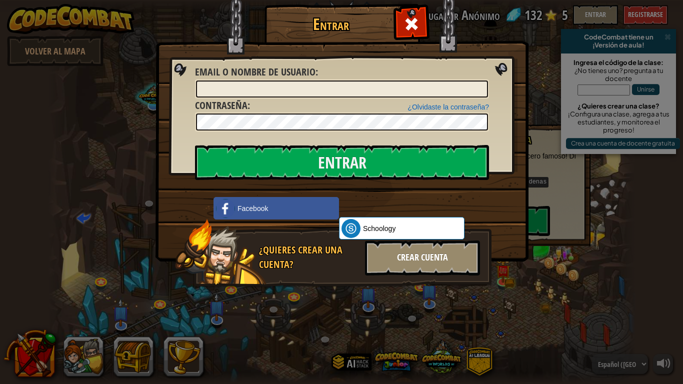
click at [401, 268] on div "Crear Cuenta" at bounding box center [422, 258] width 115 height 35
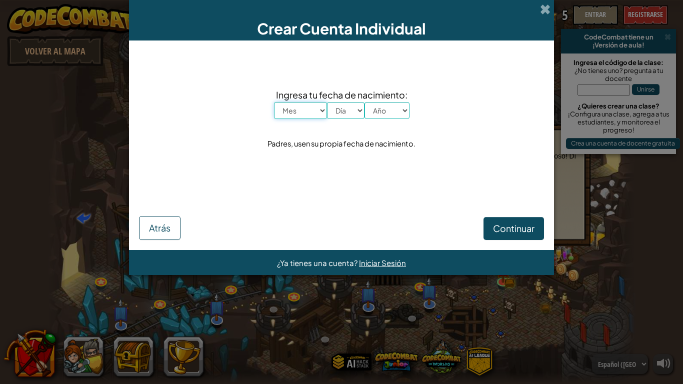
click at [317, 115] on select "Mes Enero Febrero Marzo [PERSON_NAME] [PERSON_NAME] Septiembre Octubre Noviembr…" at bounding box center [300, 110] width 53 height 17
select select "3"
click at [274, 102] on select "Mes Enero Febrero Marzo [PERSON_NAME] [PERSON_NAME] Septiembre Octubre Noviembr…" at bounding box center [300, 110] width 53 height 17
click at [355, 108] on select "Día 1 2 3 4 5 6 7 8 9 10 11 12 13 14 15 16 17 18 19 20 21 22 23 24 25 26 27 28 …" at bounding box center [346, 110] width 38 height 17
select select "4"
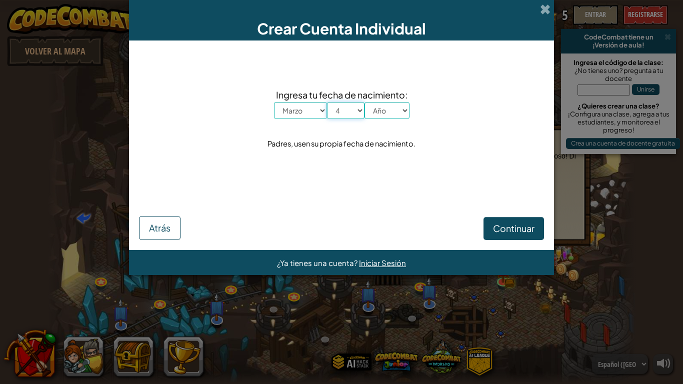
click at [327, 102] on select "Día 1 2 3 4 5 6 7 8 9 10 11 12 13 14 15 16 17 18 19 20 21 22 23 24 25 26 27 28 …" at bounding box center [346, 110] width 38 height 17
click at [387, 116] on select "Año 2025 2024 2023 2022 2021 2020 2019 2018 2017 2016 2015 2014 2013 2012 2011 …" at bounding box center [387, 110] width 45 height 17
click at [404, 316] on div "Crear Cuenta Individual Ingresa tu fecha de nacimiento: Mes Enero Febrero Marzo…" at bounding box center [341, 192] width 683 height 384
click at [381, 112] on select "Año 2025 2024 2023 2022 2021 2020 2019 2018 2017 2016 2015 2014 2013 2012 2011 …" at bounding box center [387, 110] width 45 height 17
select select "1961"
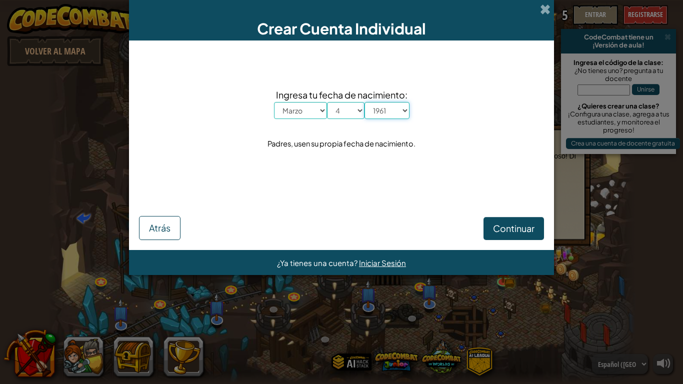
click at [365, 102] on select "Año 2025 2024 2023 2022 2021 2020 2019 2018 2017 2016 2015 2014 2013 2012 2011 …" at bounding box center [387, 110] width 45 height 17
click at [491, 230] on button "Continuar" at bounding box center [514, 228] width 61 height 23
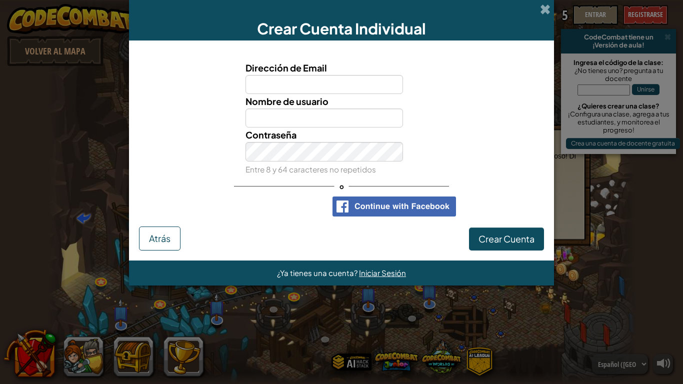
click at [276, 90] on input "Dirección de Email" at bounding box center [325, 84] width 158 height 19
type input "[PERSON_NAME][EMAIL_ADDRESS][PERSON_NAME][DOMAIN_NAME]"
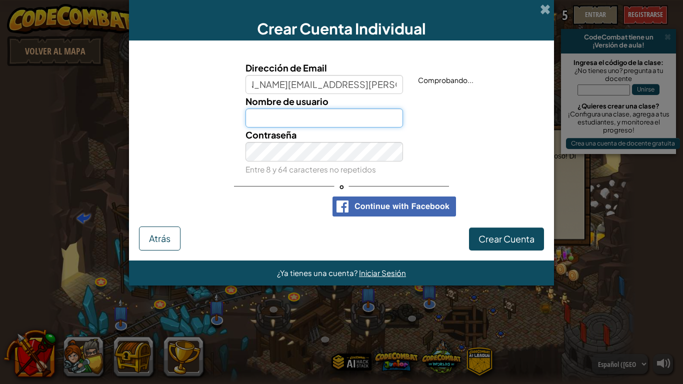
scroll to position [0, 0]
click at [291, 118] on input "Nombre de usuario" at bounding box center [325, 118] width 158 height 19
type input "[PERSON_NAME]"
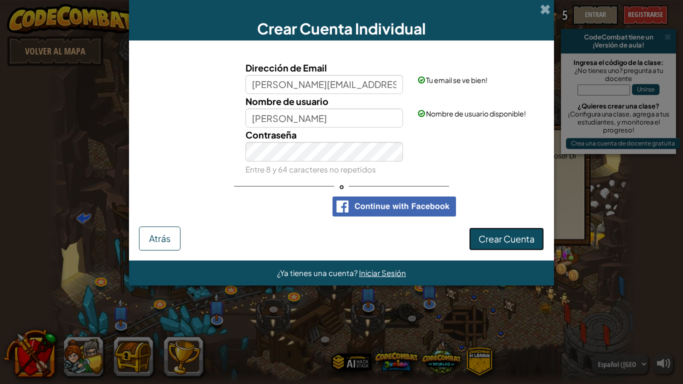
click at [497, 245] on button "Crear Cuenta" at bounding box center [506, 239] width 75 height 23
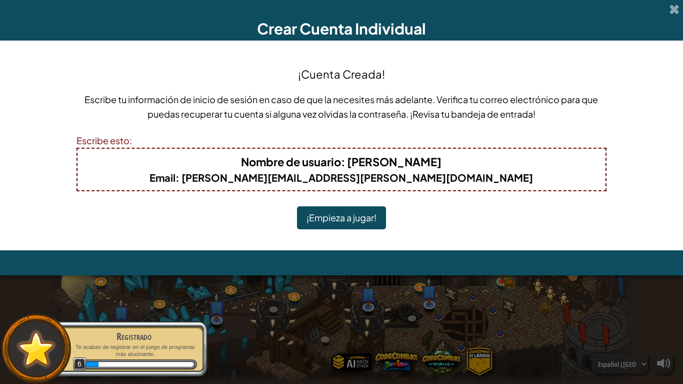
click at [636, 250] on div "¡Cuenta Creada! Escribe tu información de inicio de sesión en caso de que la ne…" at bounding box center [341, 146] width 683 height 210
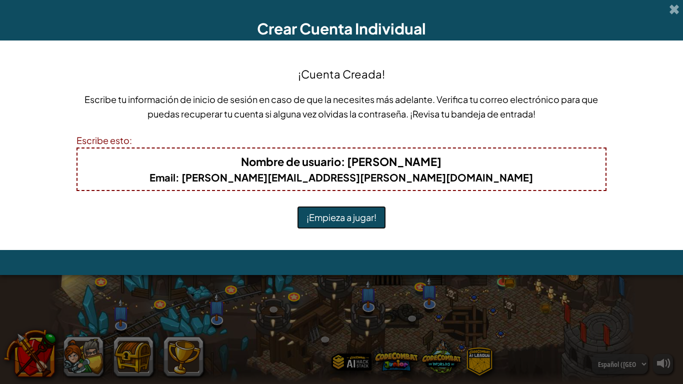
click at [341, 216] on button "¡Empieza a jugar!" at bounding box center [341, 217] width 89 height 23
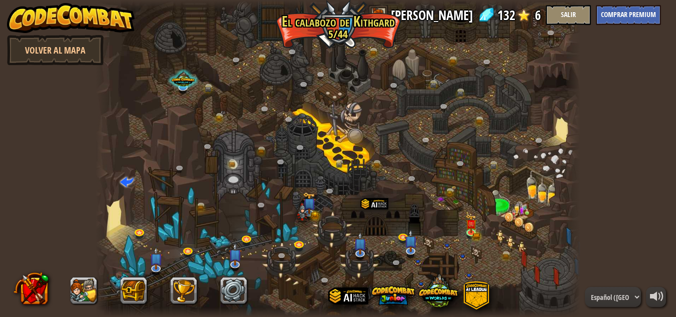
select select "es-419"
click at [478, 227] on link at bounding box center [473, 232] width 20 height 20
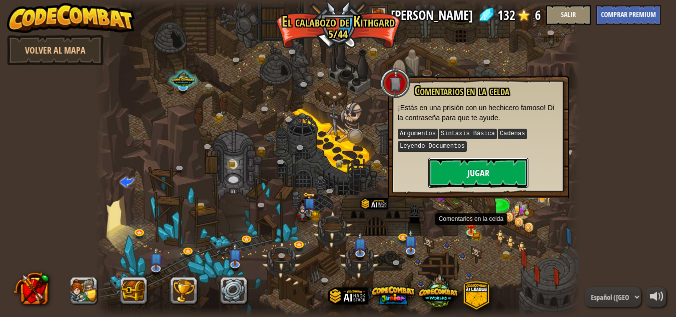
click at [464, 179] on button "Jugar" at bounding box center [478, 173] width 100 height 30
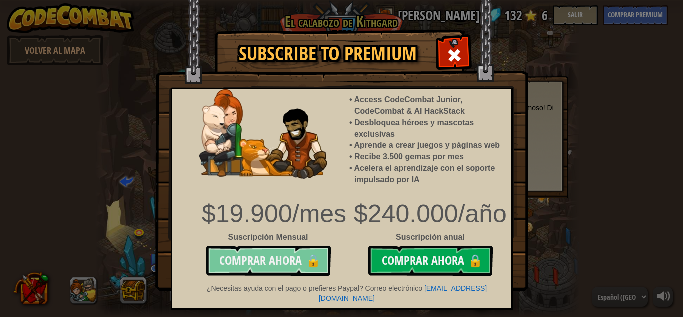
click at [299, 260] on button "Comprar ahora 🔒" at bounding box center [268, 261] width 125 height 30
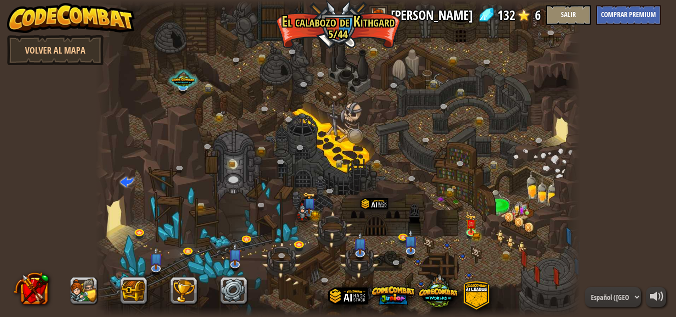
select select "es-419"
